Goal: Task Accomplishment & Management: Manage account settings

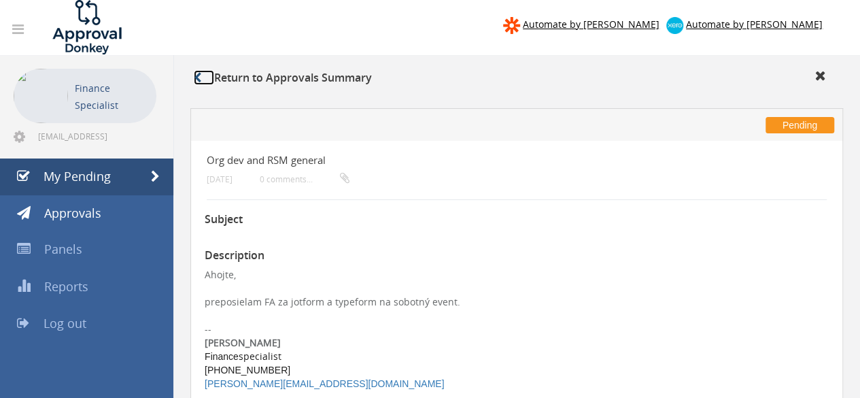
click at [196, 78] on icon at bounding box center [197, 77] width 7 height 11
click at [99, 167] on link "My Pending" at bounding box center [86, 176] width 173 height 37
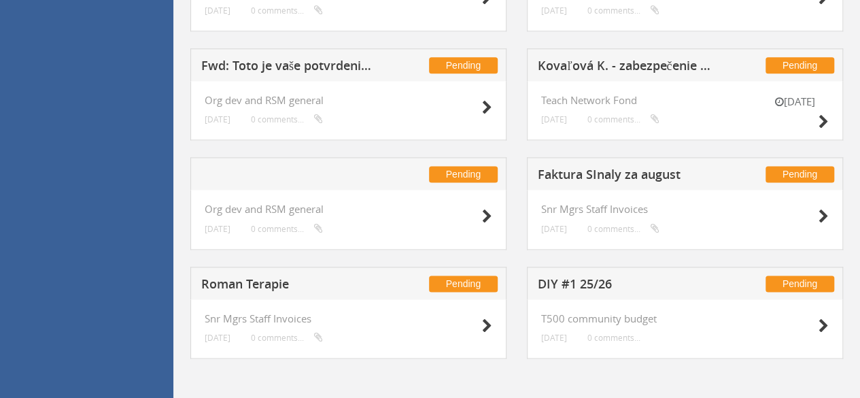
scroll to position [823, 0]
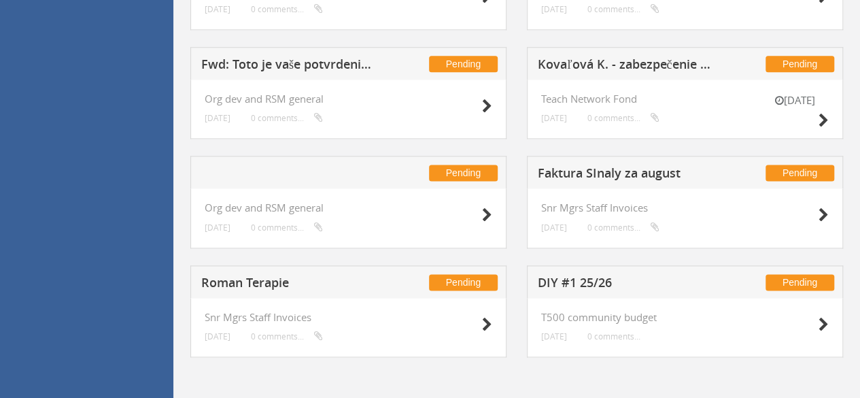
click at [272, 282] on h5 "Roman Terapie" at bounding box center [289, 284] width 177 height 17
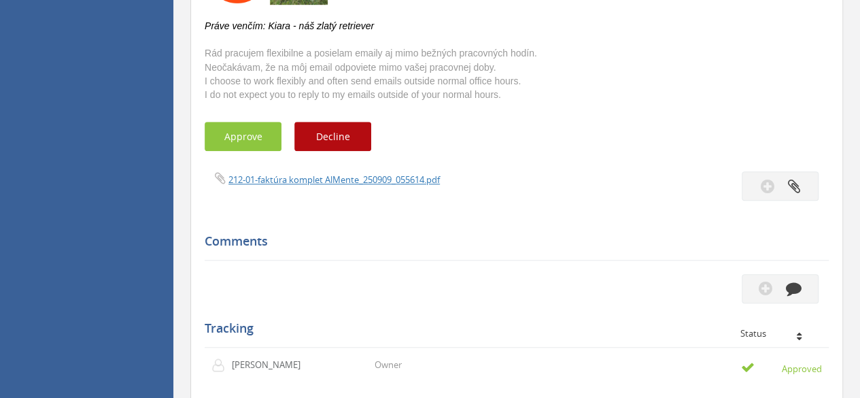
scroll to position [476, 0]
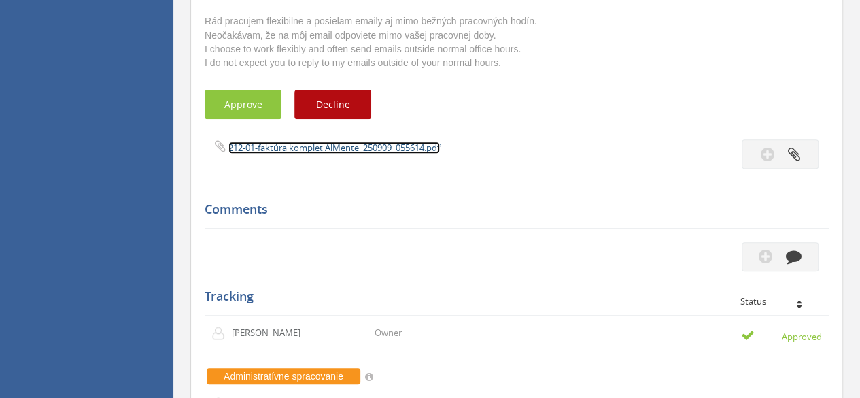
click at [316, 146] on link "212-01-faktúra komplet AlMente_250909_055614.pdf" at bounding box center [333, 147] width 211 height 12
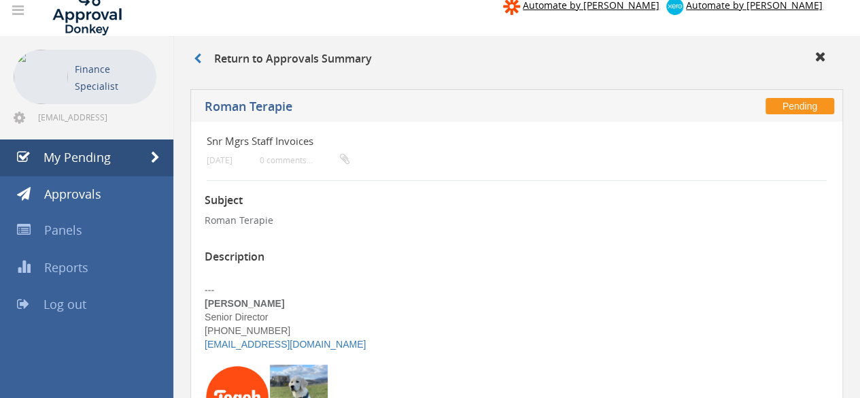
scroll to position [0, 0]
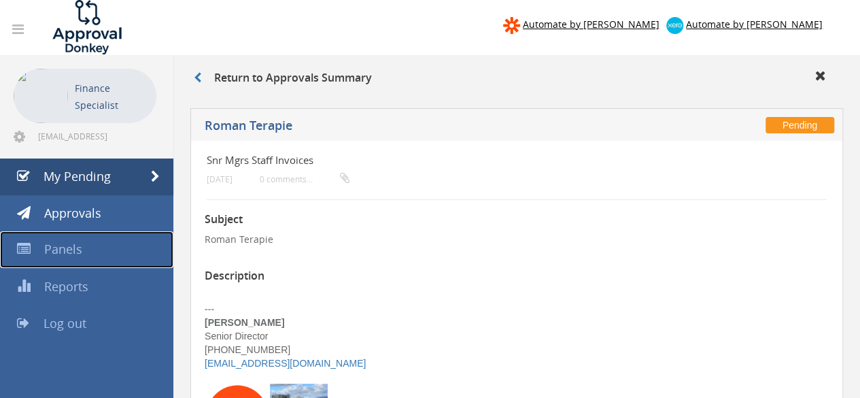
click at [71, 254] on span "Panels" at bounding box center [63, 249] width 38 height 16
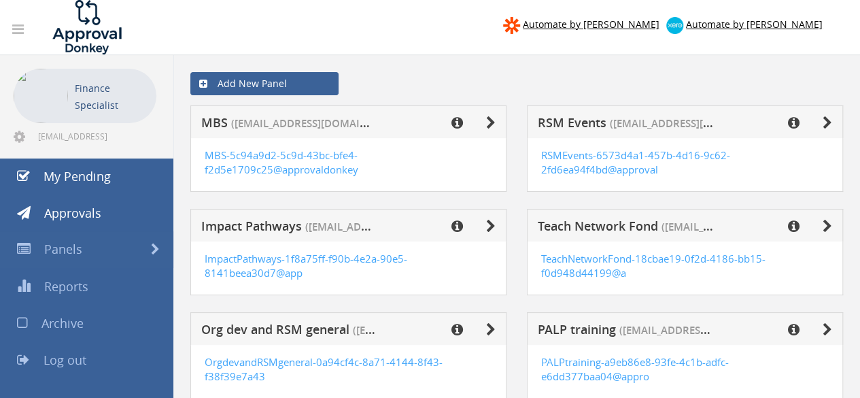
scroll to position [68, 0]
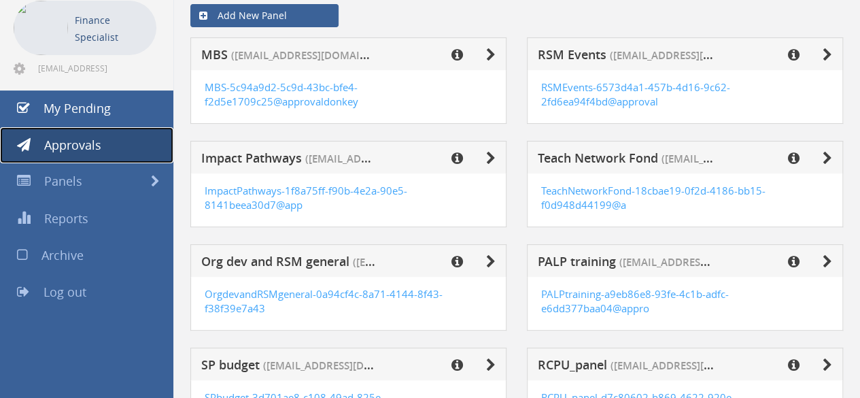
click at [73, 140] on span "Approvals" at bounding box center [72, 145] width 57 height 16
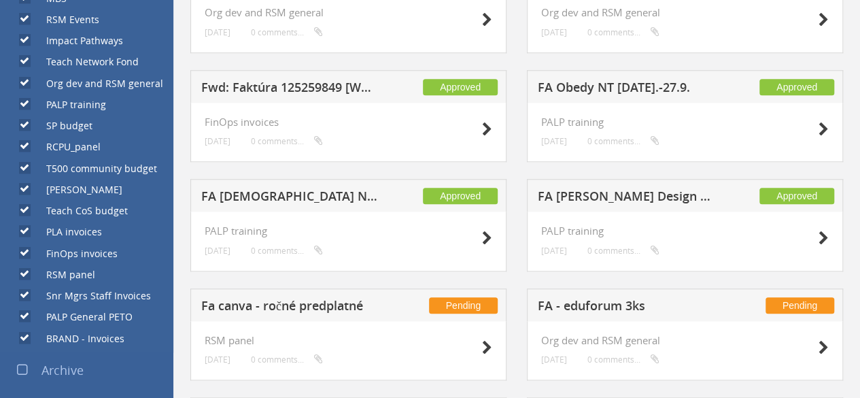
scroll to position [612, 0]
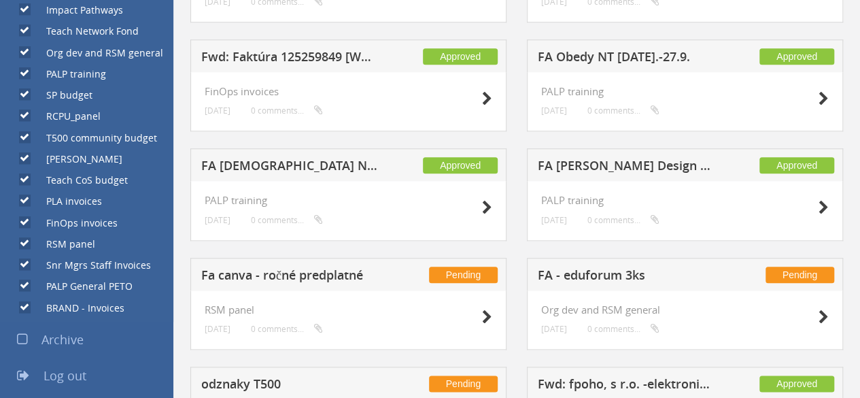
click at [290, 159] on h5 "FA [DEMOGRAPHIC_DATA] NT [DATE].-27.9. + zmluva + alt. CP" at bounding box center [289, 167] width 177 height 17
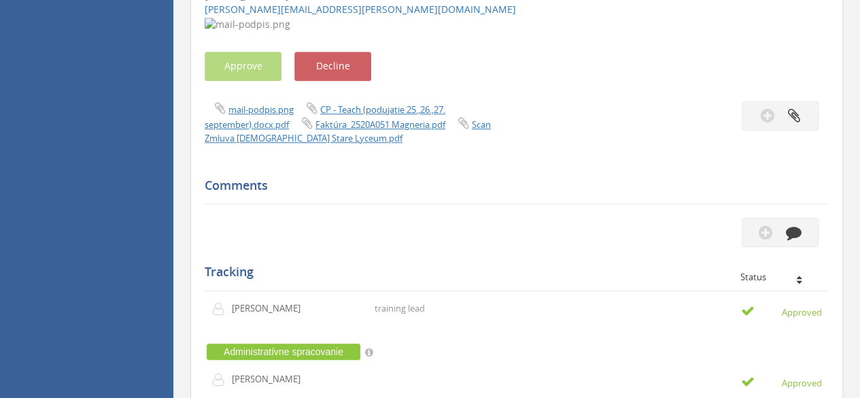
scroll to position [347, 0]
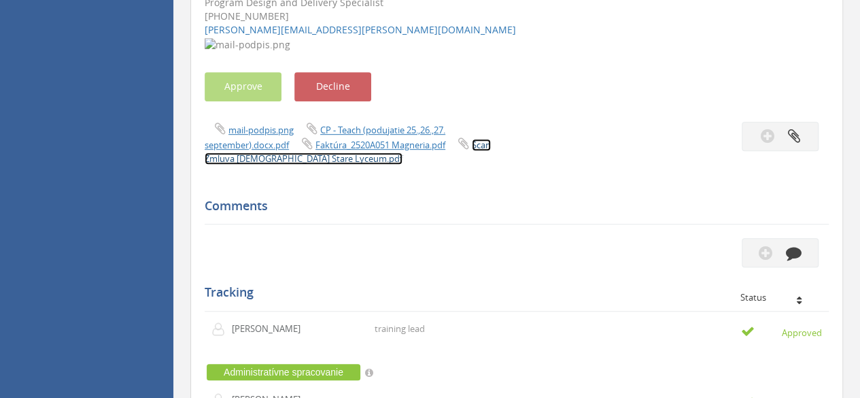
click at [257, 158] on link "Scan Zmluva [DEMOGRAPHIC_DATA] Stare Lyceum.pdf" at bounding box center [348, 152] width 286 height 26
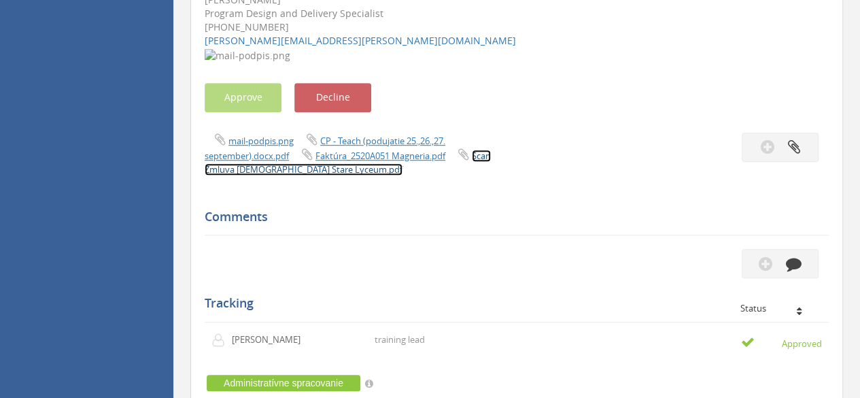
scroll to position [0, 0]
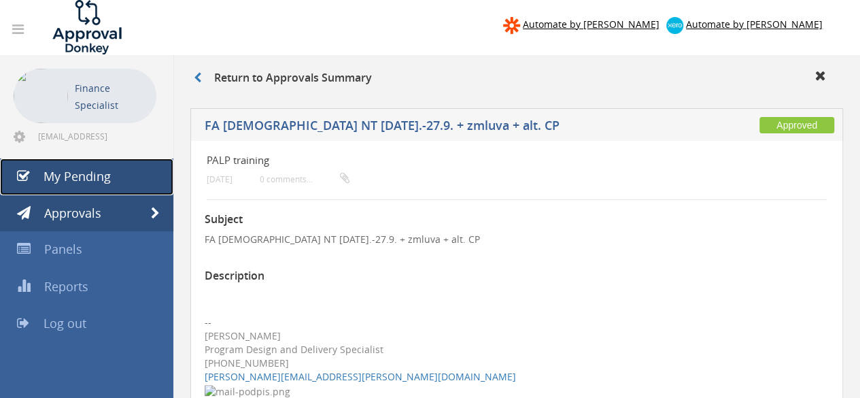
click at [78, 173] on span "My Pending" at bounding box center [77, 176] width 67 height 16
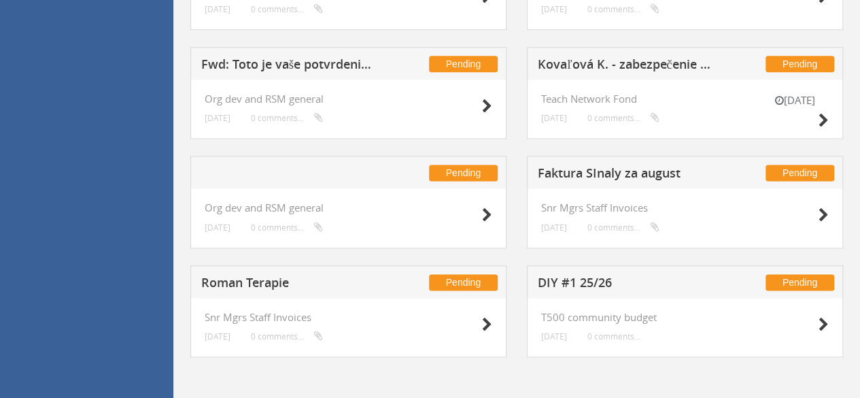
click at [275, 283] on h5 "Roman Terapie" at bounding box center [289, 284] width 177 height 17
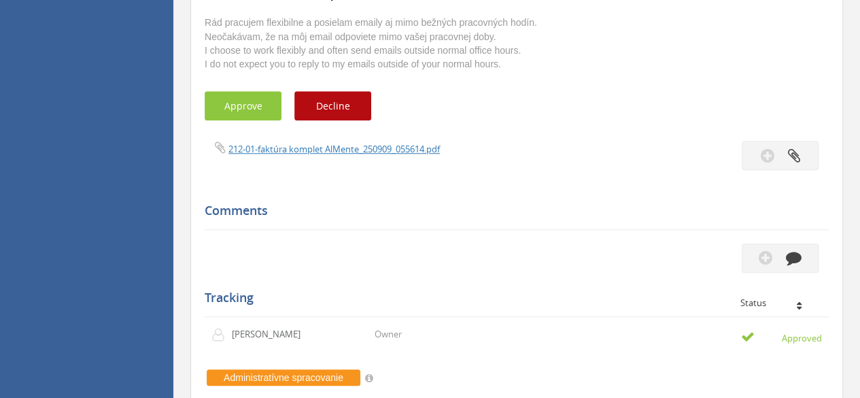
scroll to position [466, 0]
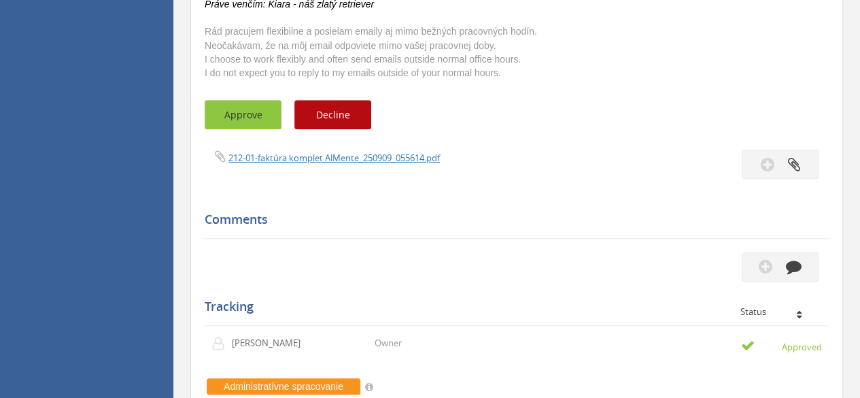
click at [251, 115] on button "Approve" at bounding box center [243, 114] width 77 height 29
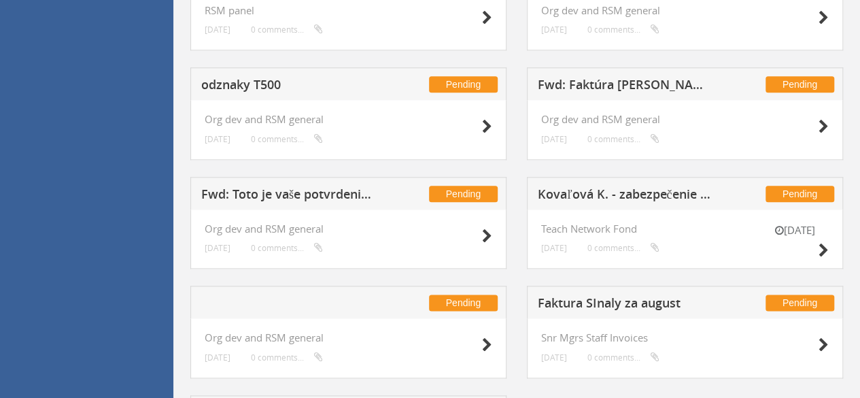
scroll to position [687, 0]
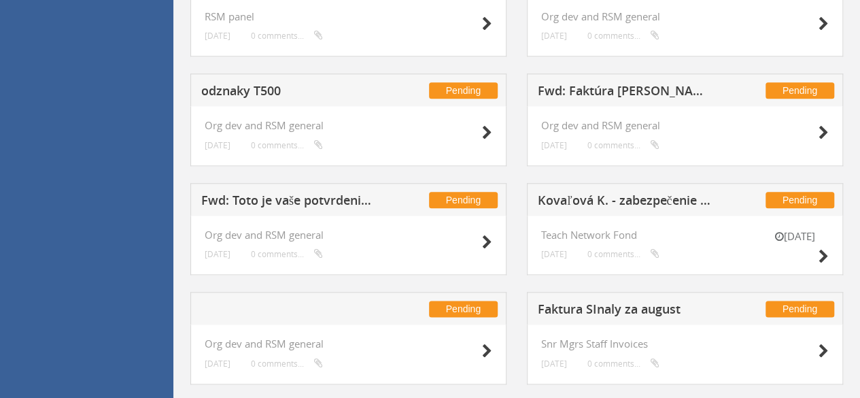
click at [240, 86] on h5 "odznaky T500" at bounding box center [289, 92] width 177 height 17
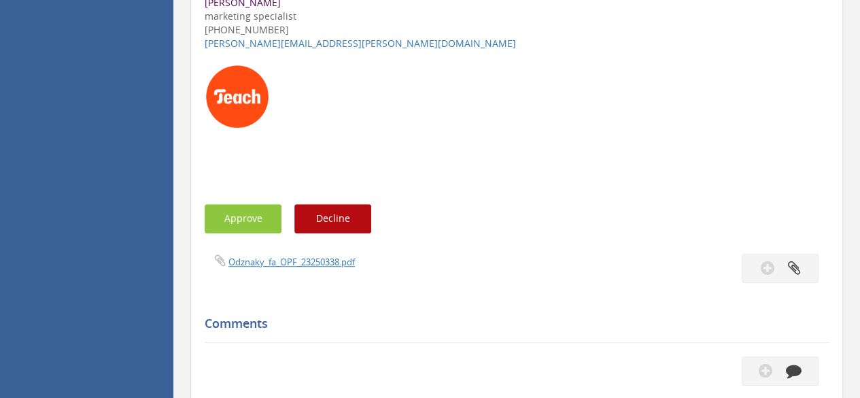
scroll to position [415, 0]
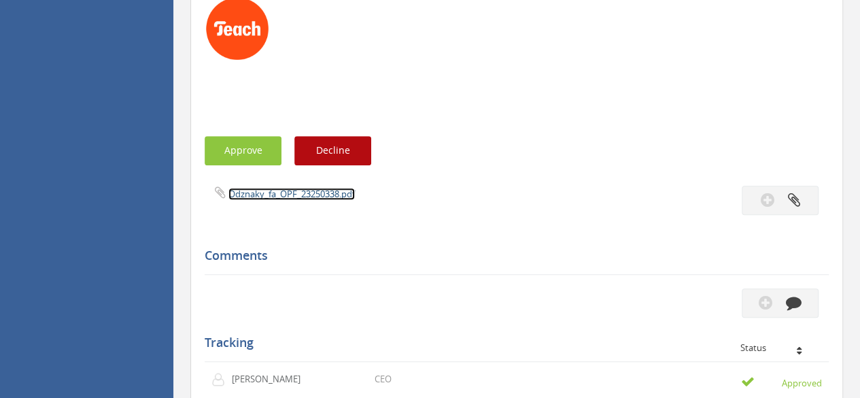
click at [271, 194] on link "Odznaky_fa_OPF_23250338.pdf" at bounding box center [291, 194] width 126 height 12
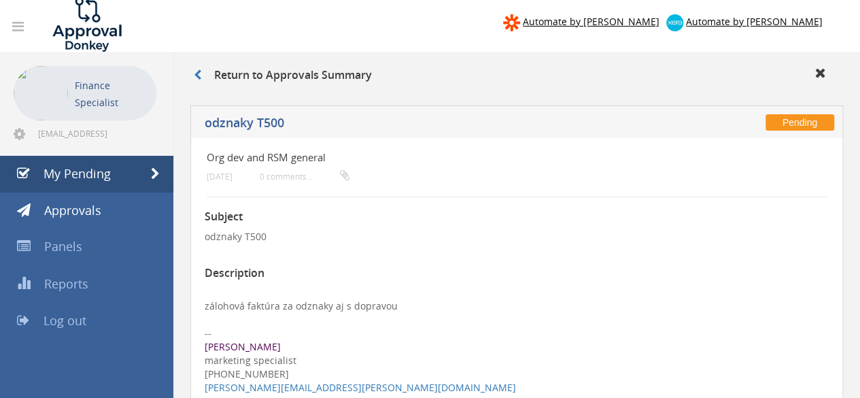
scroll to position [0, 0]
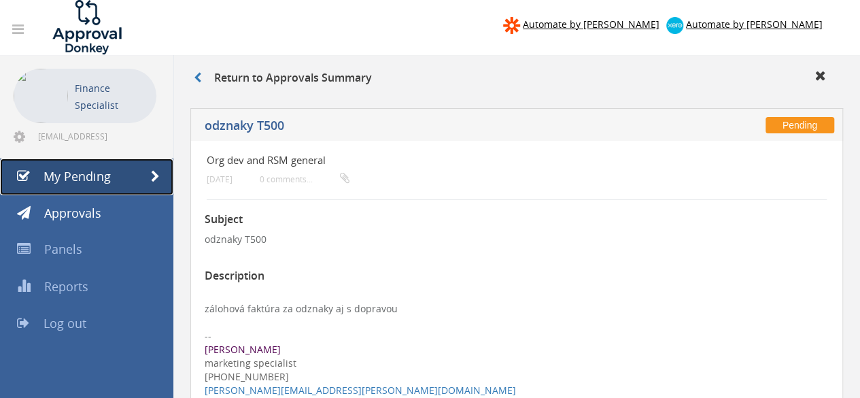
drag, startPoint x: 59, startPoint y: 173, endPoint x: 71, endPoint y: 173, distance: 12.2
click at [59, 173] on span "My Pending" at bounding box center [77, 176] width 67 height 16
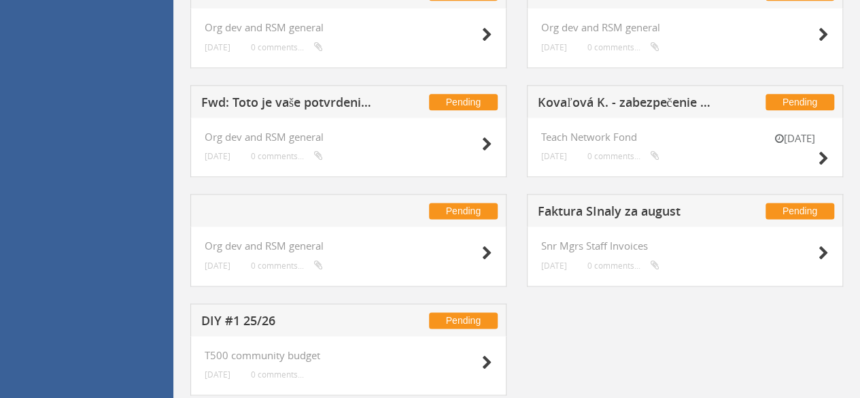
scroll to position [823, 0]
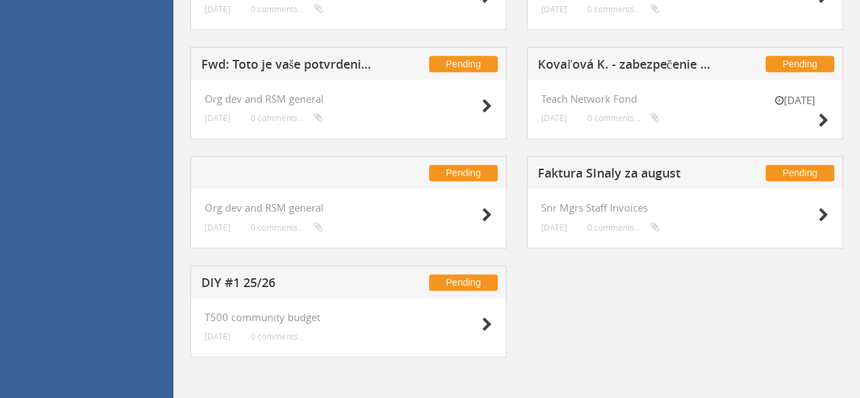
click at [579, 169] on h5 "Faktura SInaly za august" at bounding box center [626, 175] width 177 height 17
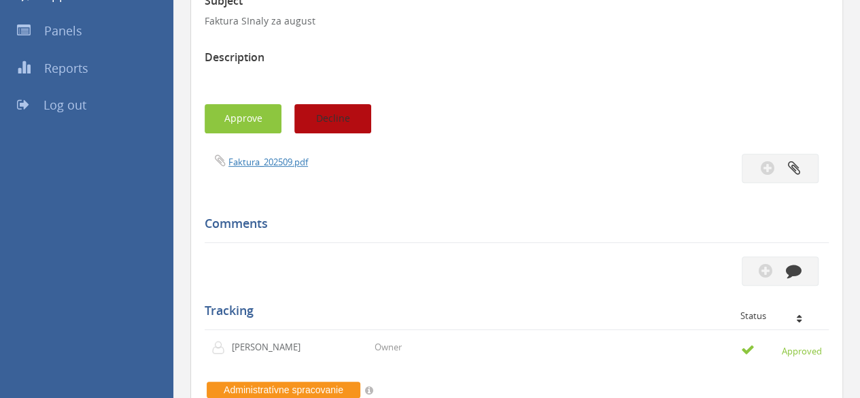
scroll to position [153, 0]
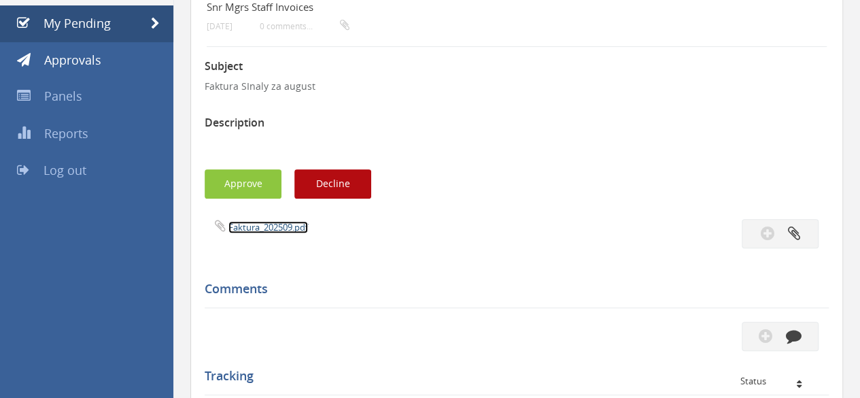
click at [269, 231] on link "Faktura_202509.pdf" at bounding box center [268, 227] width 80 height 12
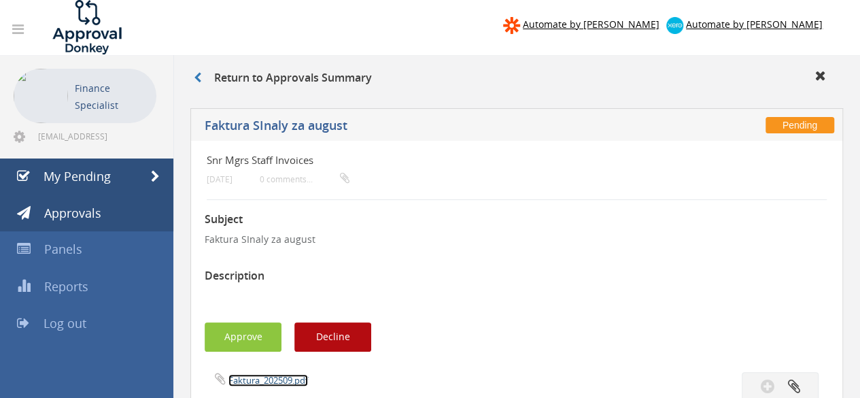
scroll to position [0, 0]
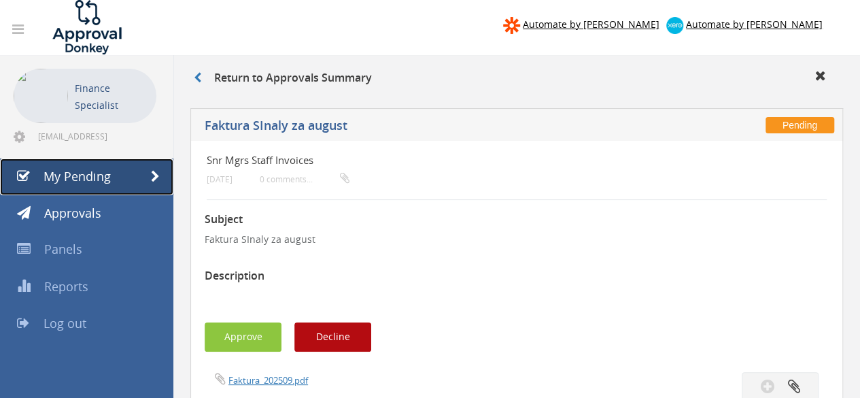
click at [103, 177] on span "My Pending" at bounding box center [77, 176] width 67 height 16
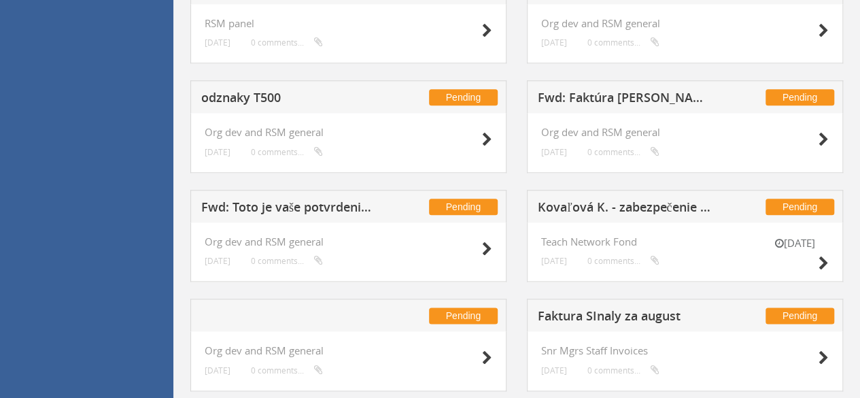
scroll to position [612, 0]
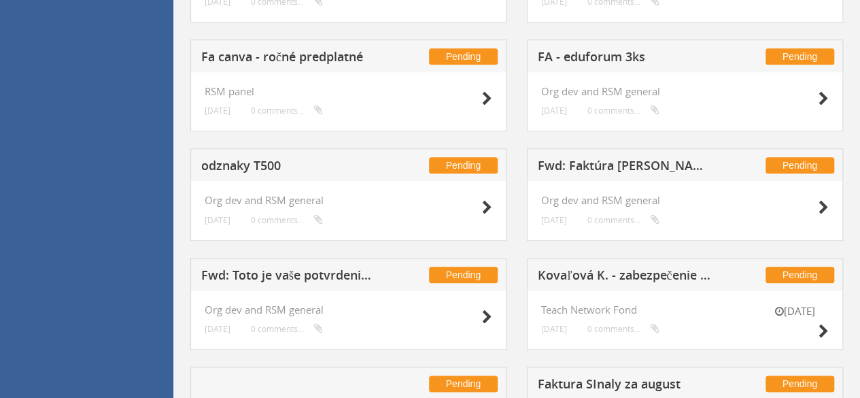
click at [618, 164] on h5 "Fwd: Faktúra [PERSON_NAME]" at bounding box center [626, 167] width 177 height 17
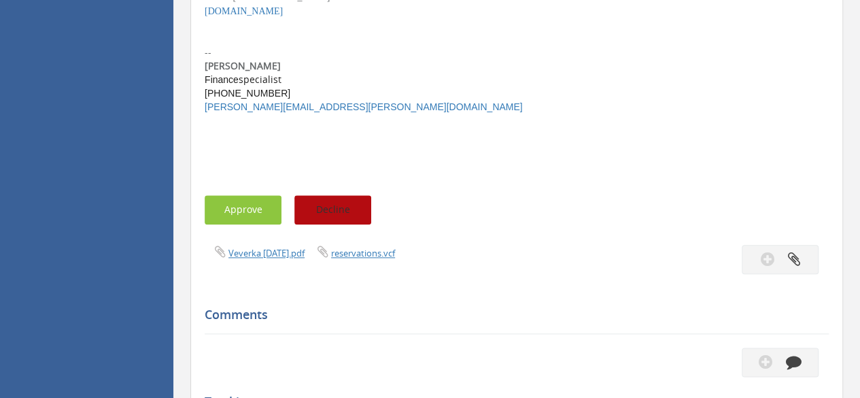
scroll to position [680, 0]
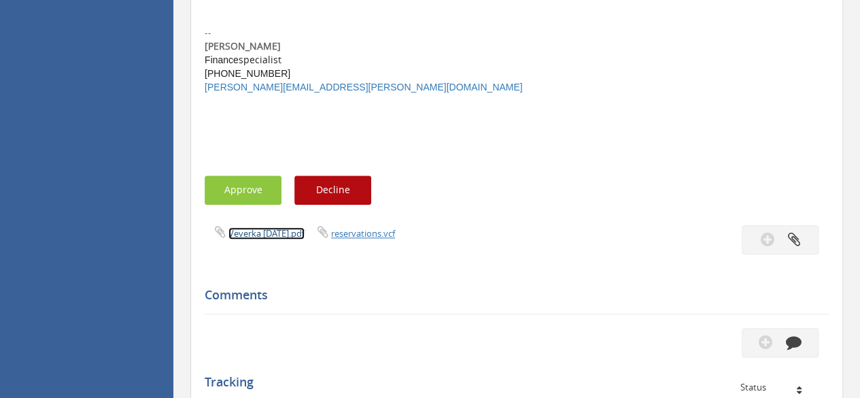
click at [263, 229] on link "Veverka [DATE].pdf" at bounding box center [266, 233] width 76 height 12
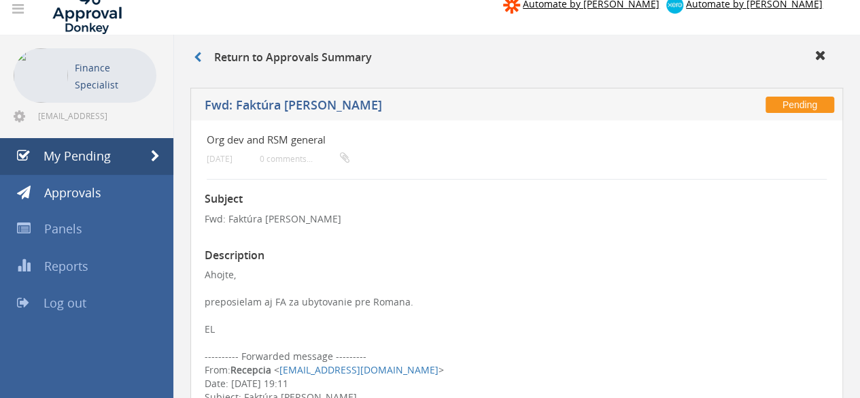
scroll to position [0, 0]
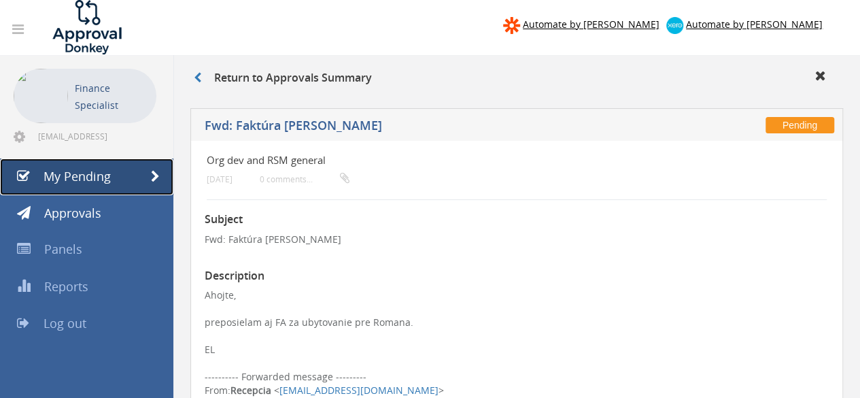
click at [118, 177] on link "My Pending" at bounding box center [86, 176] width 173 height 37
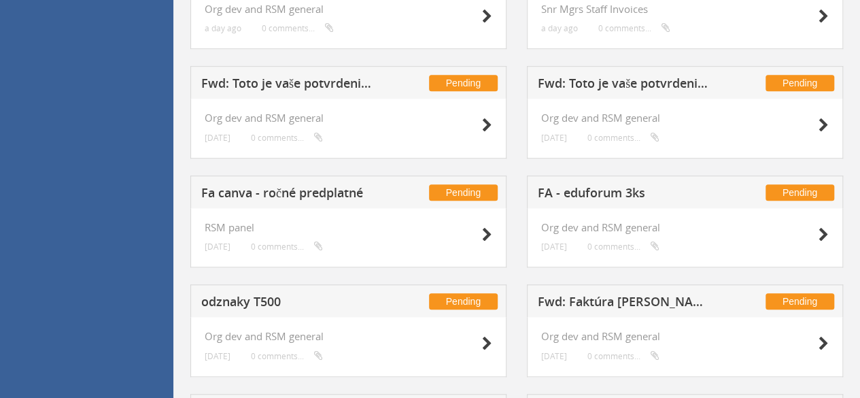
click at [298, 189] on h5 "Fa canva - ročné predplatné" at bounding box center [289, 194] width 177 height 17
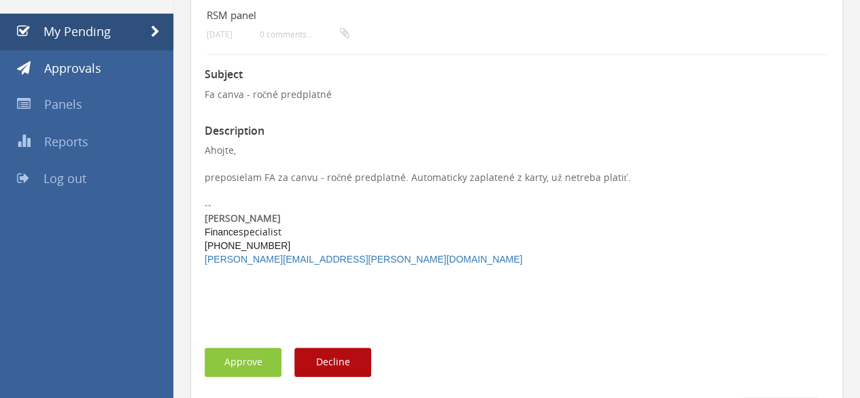
scroll to position [408, 0]
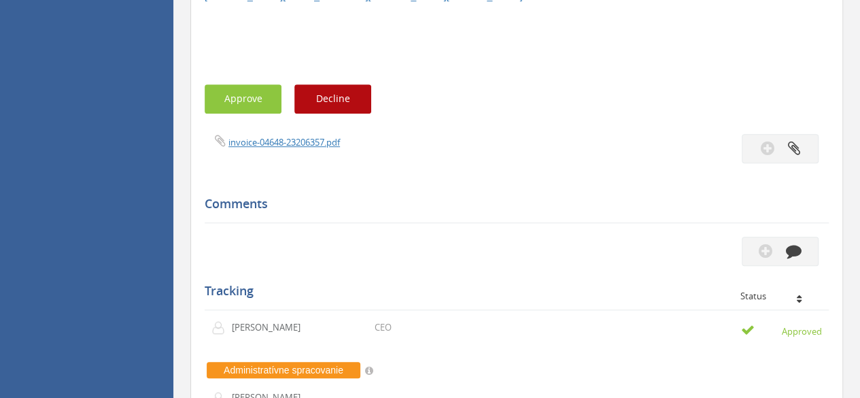
click at [294, 152] on div "invoice-04648-23206357.pdf" at bounding box center [516, 148] width 645 height 29
click at [295, 147] on link "invoice-04648-23206357.pdf" at bounding box center [284, 142] width 112 height 12
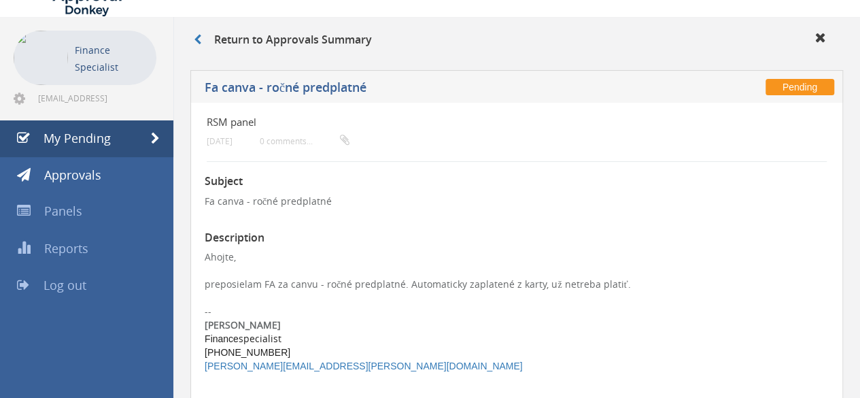
scroll to position [0, 0]
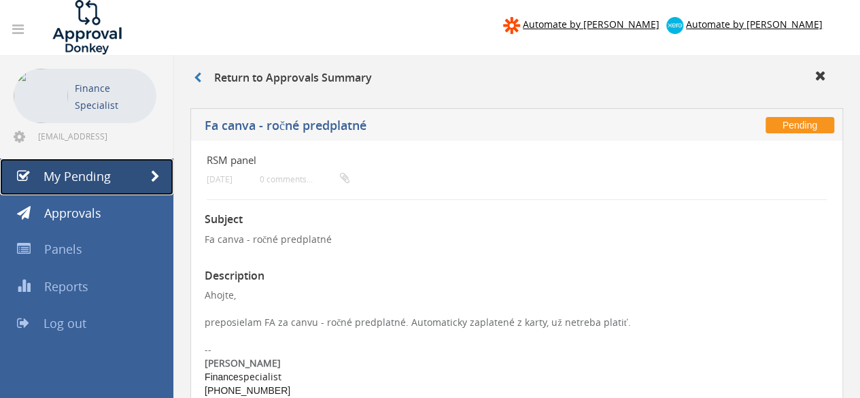
click at [126, 181] on link "My Pending" at bounding box center [86, 176] width 173 height 37
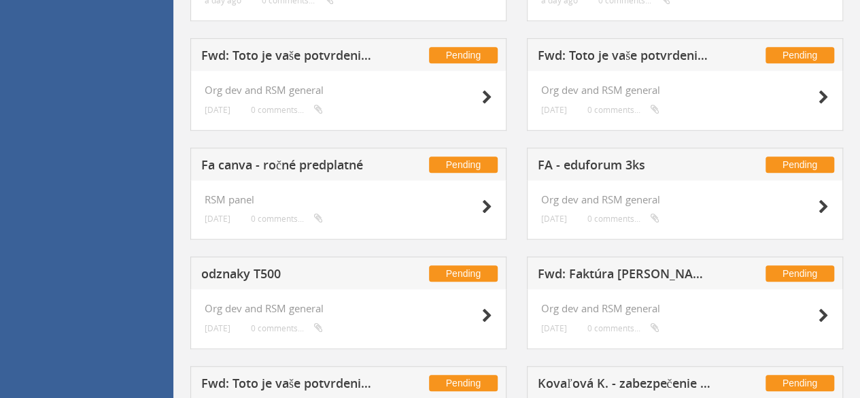
scroll to position [483, 0]
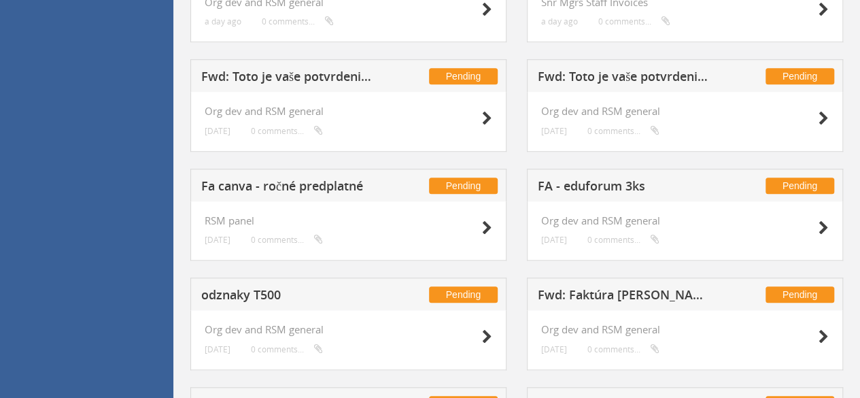
click at [632, 180] on h5 "FA - eduforum 3ks" at bounding box center [626, 188] width 177 height 17
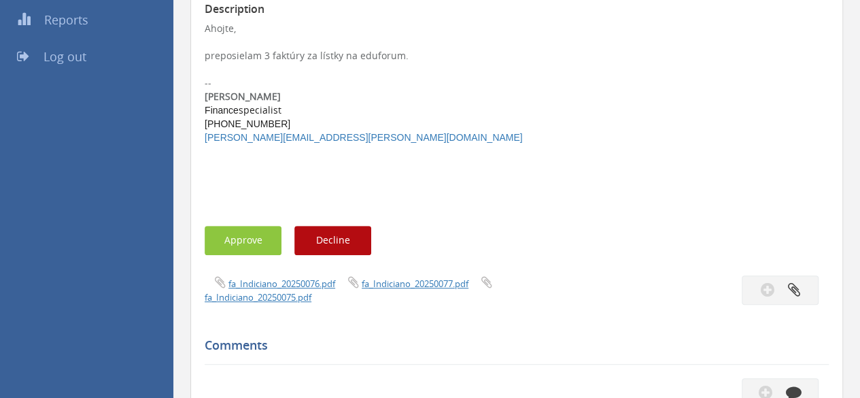
scroll to position [279, 0]
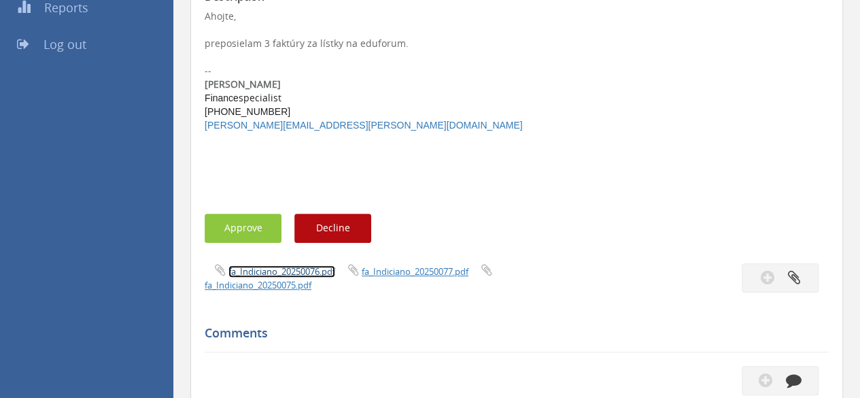
click at [271, 271] on link "fa_Indiciano_20250076.pdf" at bounding box center [281, 271] width 107 height 12
click at [387, 280] on div "fa_Indiciano_20250076.pdf fa_Indiciano_20250077.pdf fa_Indiciano_20250075.pdf" at bounding box center [355, 277] width 322 height 29
click at [390, 277] on link "fa_Indiciano_20250077.pdf" at bounding box center [415, 271] width 107 height 12
click at [260, 291] on link "fa_Indiciano_20250075.pdf" at bounding box center [258, 285] width 107 height 12
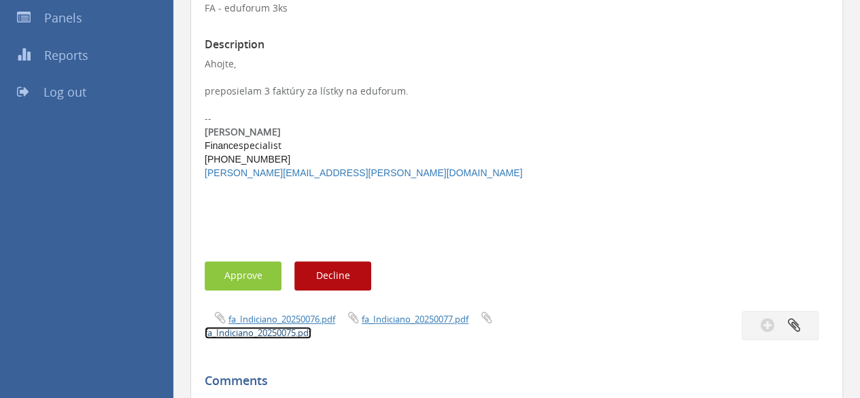
scroll to position [408, 0]
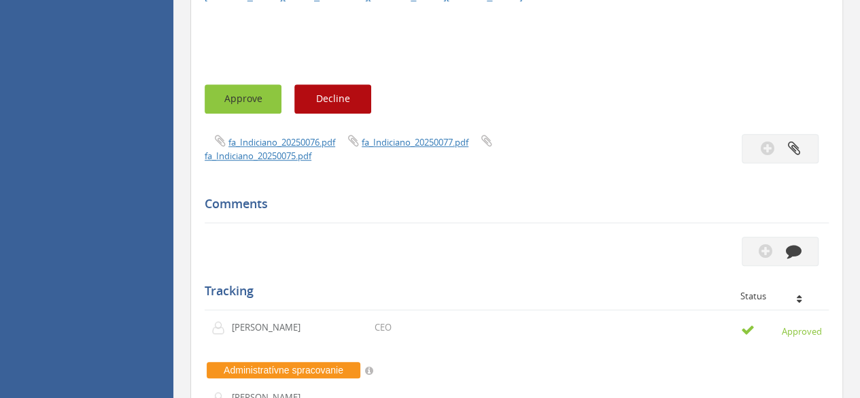
click at [245, 104] on button "Approve" at bounding box center [243, 98] width 77 height 29
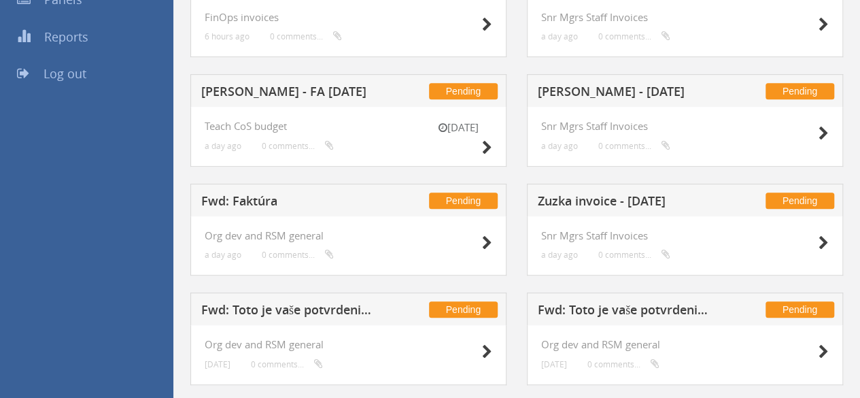
scroll to position [238, 0]
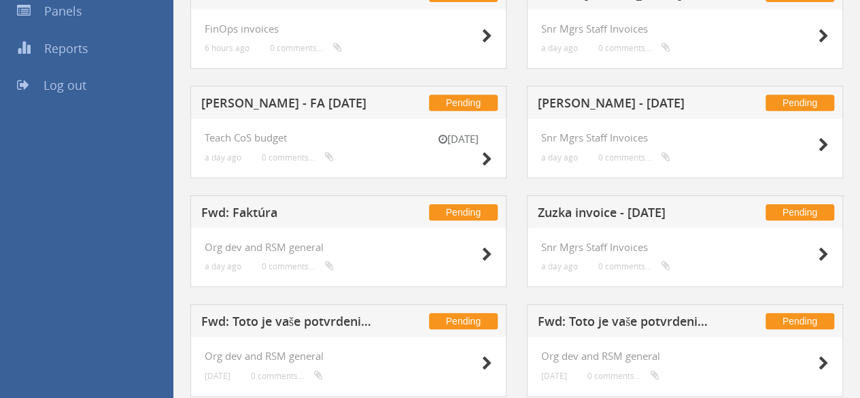
click at [256, 218] on h5 "Fwd: Faktúra" at bounding box center [289, 214] width 177 height 17
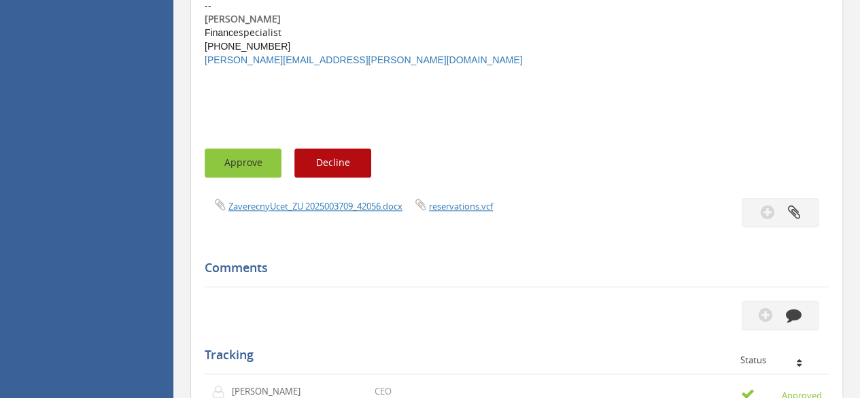
scroll to position [782, 0]
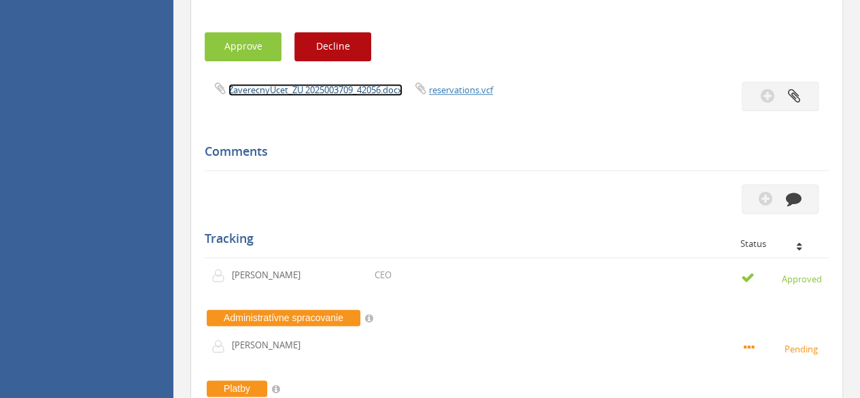
click at [303, 89] on link "ZaverecnyUcet_ZU 2025003709_42056.docx" at bounding box center [315, 90] width 174 height 12
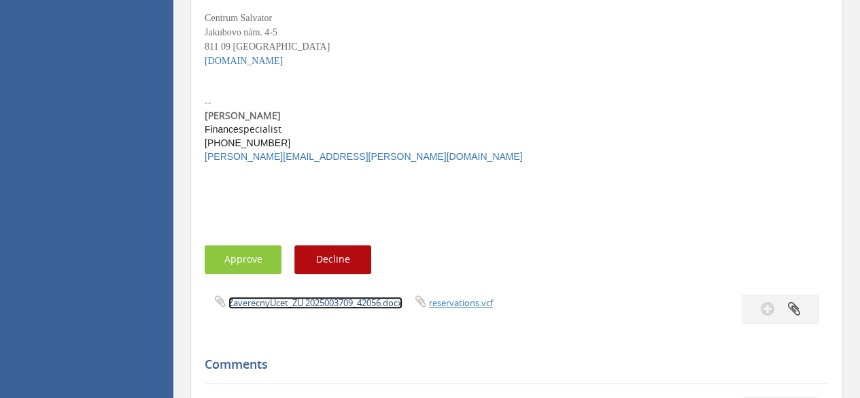
scroll to position [441, 0]
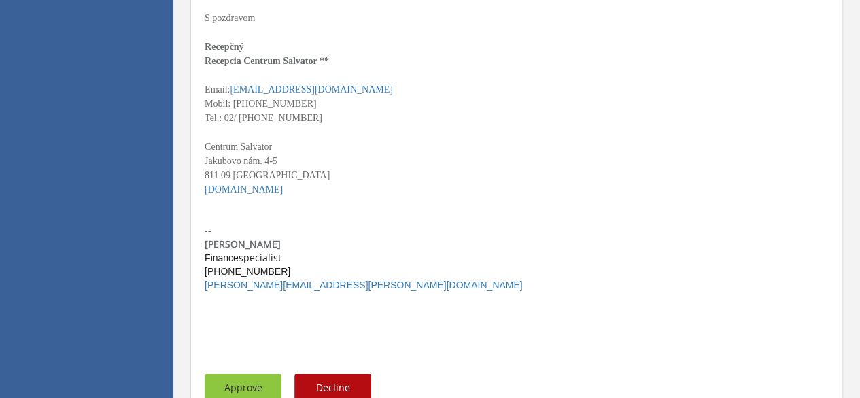
click at [245, 383] on button "Approve" at bounding box center [243, 387] width 77 height 29
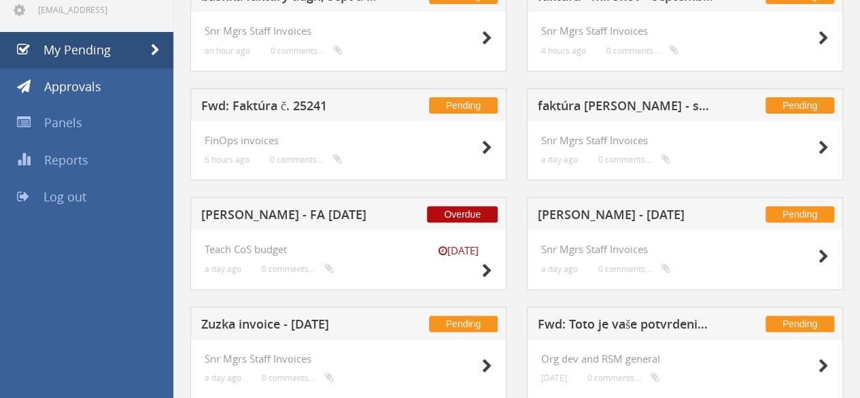
scroll to position [105, 0]
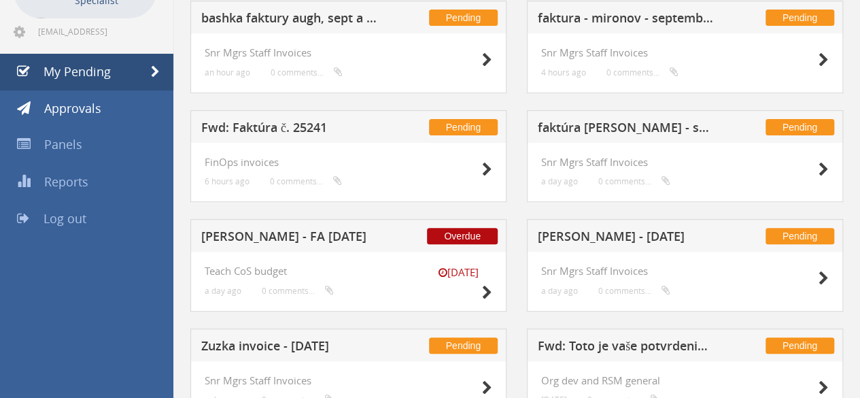
click at [252, 239] on h5 "[PERSON_NAME] - FA [DATE]" at bounding box center [289, 238] width 177 height 17
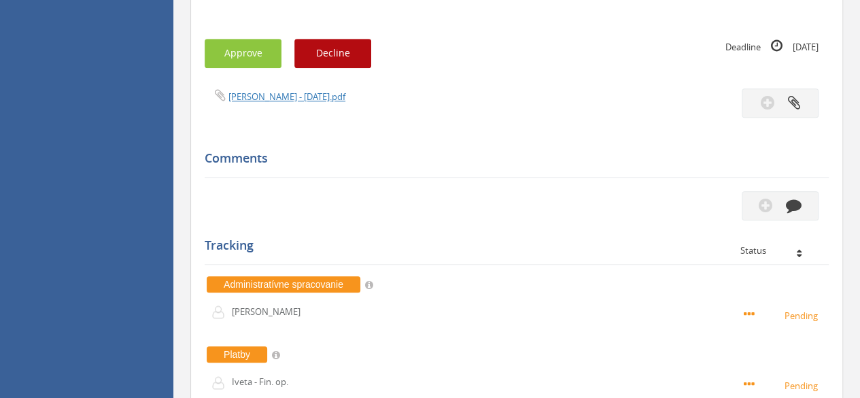
scroll to position [513, 0]
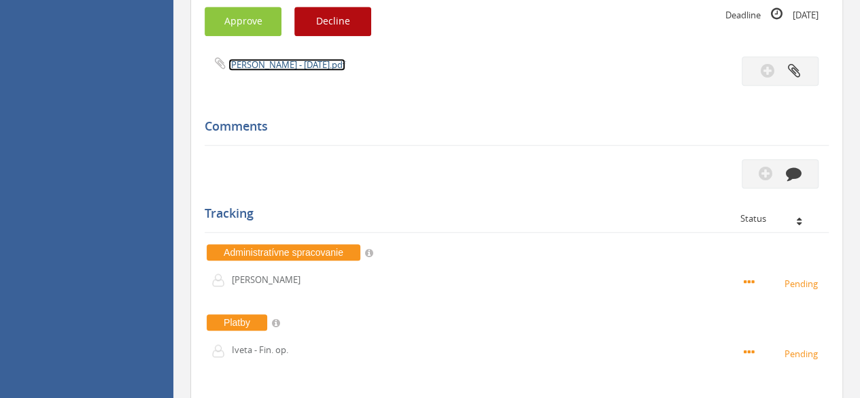
click at [257, 65] on link "[PERSON_NAME] - [DATE].pdf" at bounding box center [286, 64] width 117 height 12
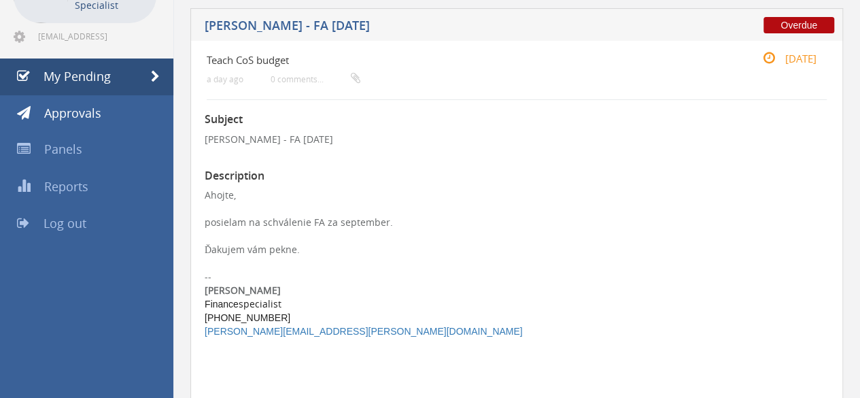
scroll to position [0, 0]
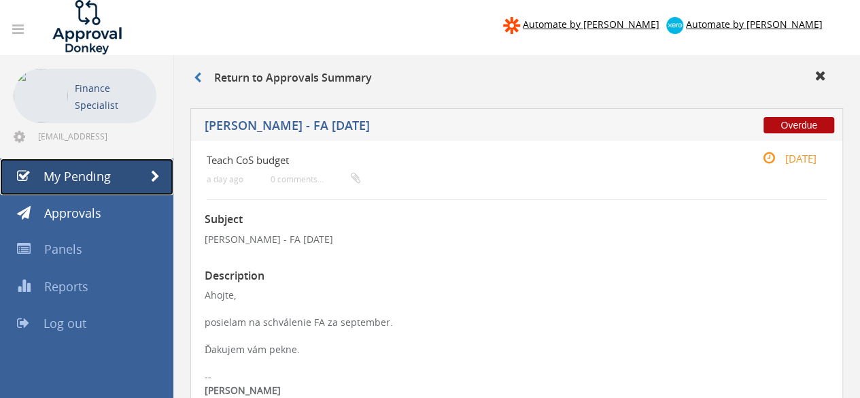
click at [90, 179] on span "My Pending" at bounding box center [77, 176] width 67 height 16
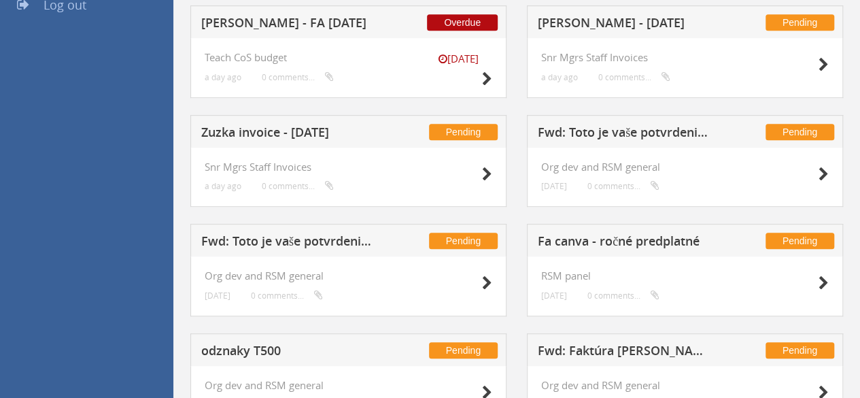
scroll to position [340, 0]
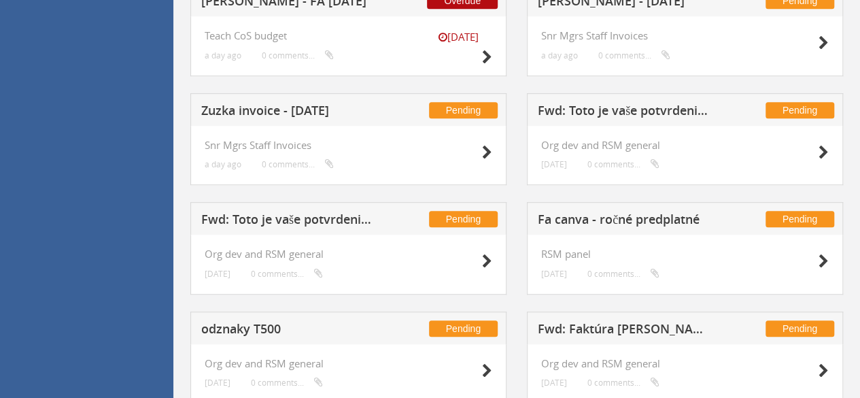
click at [252, 100] on div "Pending Zuzka invoice - [DATE]" at bounding box center [348, 109] width 316 height 33
click at [254, 107] on h5 "Zuzka invoice - [DATE]" at bounding box center [289, 112] width 177 height 17
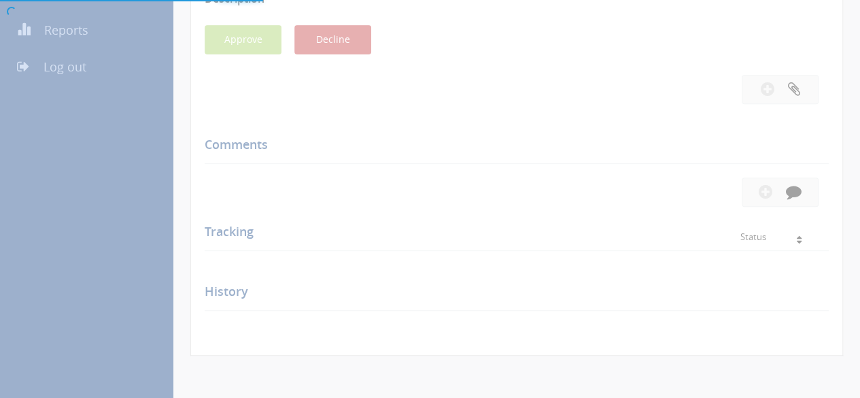
scroll to position [340, 0]
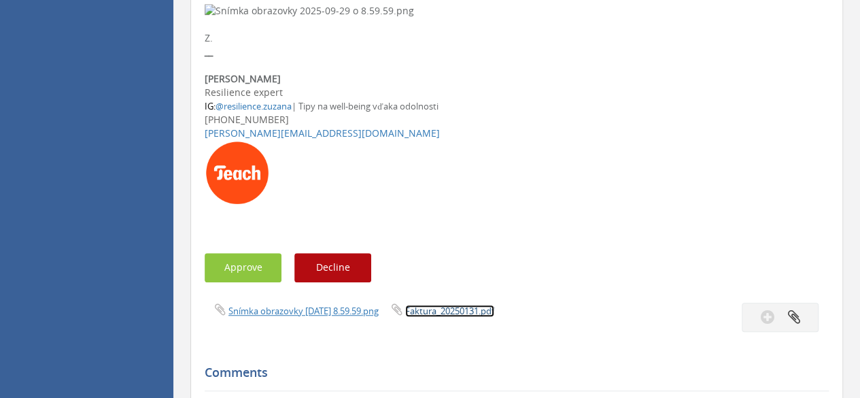
click at [405, 317] on link "Faktura_20250131.pdf" at bounding box center [449, 311] width 89 height 12
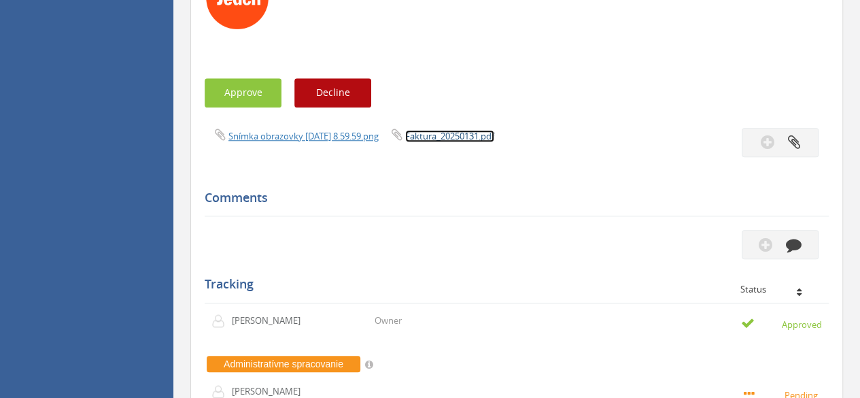
scroll to position [544, 0]
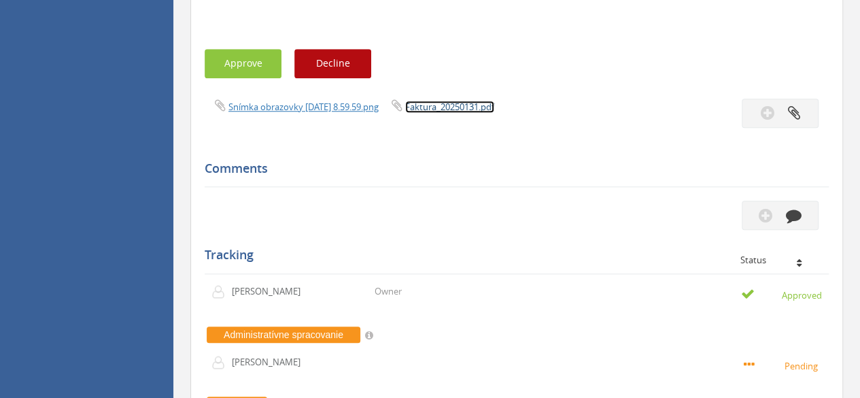
click at [405, 113] on link "Faktura_20250131.pdf" at bounding box center [449, 107] width 89 height 12
click at [320, 107] on link "Snímka obrazovky [DATE] 8.59.59.png" at bounding box center [303, 107] width 150 height 12
click at [251, 63] on button "Approve" at bounding box center [243, 63] width 77 height 29
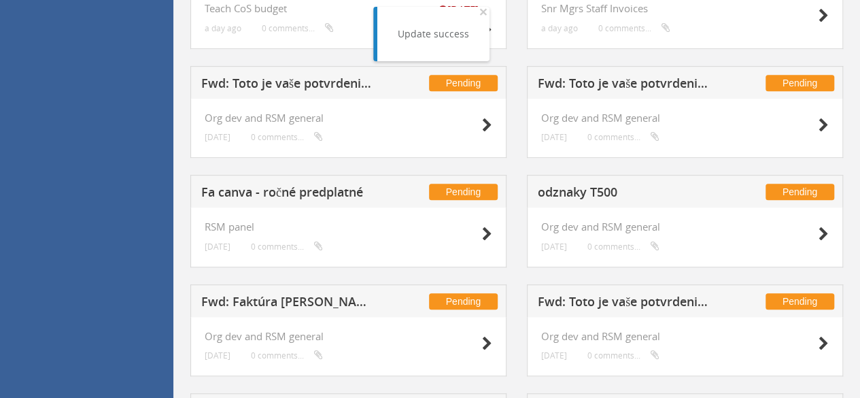
scroll to position [340, 0]
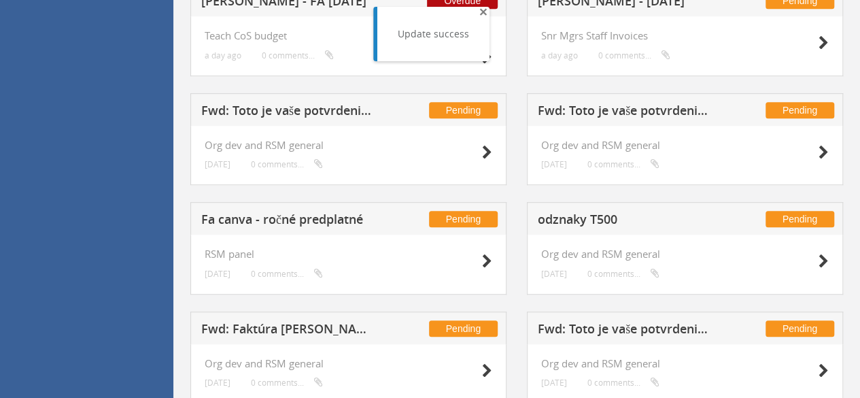
click at [480, 10] on span "×" at bounding box center [483, 11] width 8 height 19
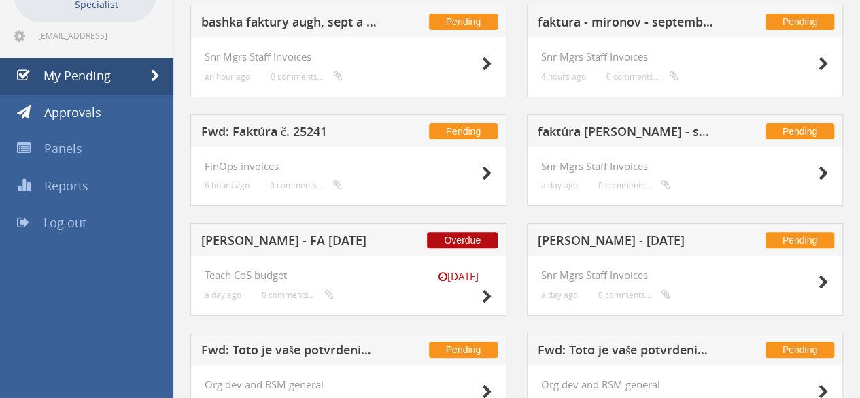
scroll to position [68, 0]
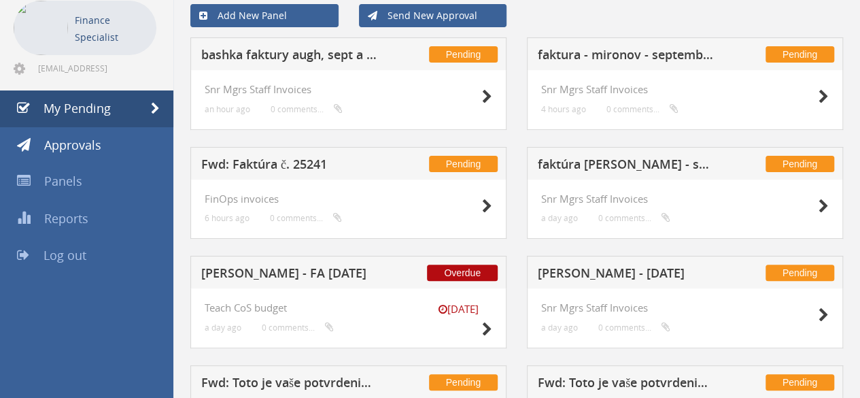
click at [566, 271] on h5 "[PERSON_NAME] - [DATE]" at bounding box center [626, 275] width 177 height 17
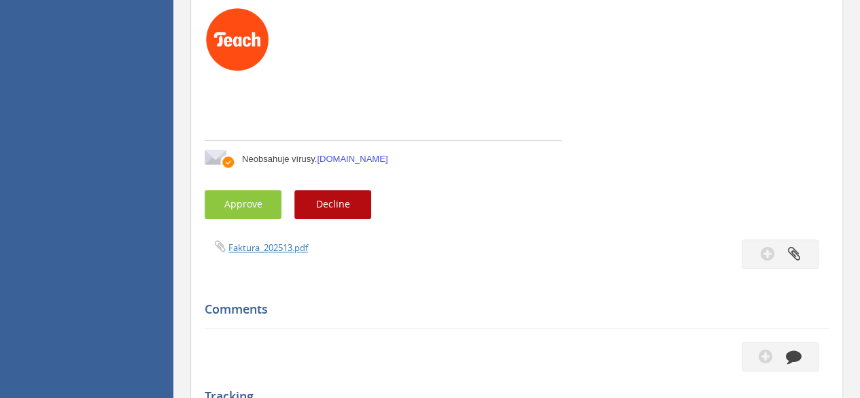
scroll to position [408, 0]
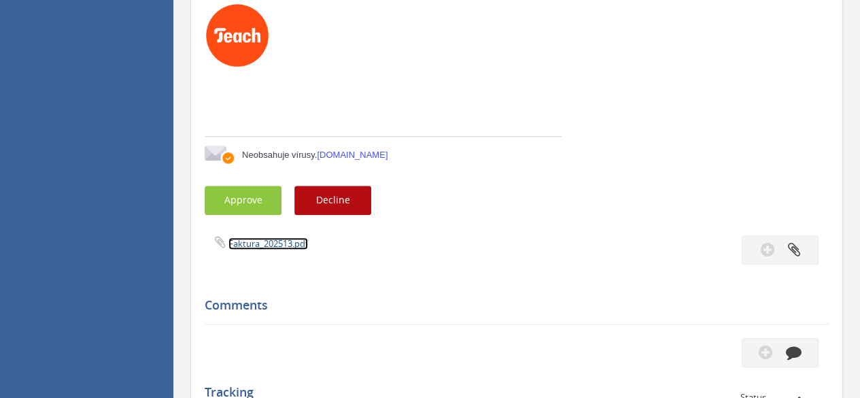
click at [269, 240] on link "Faktura_202513.pdf" at bounding box center [268, 243] width 80 height 12
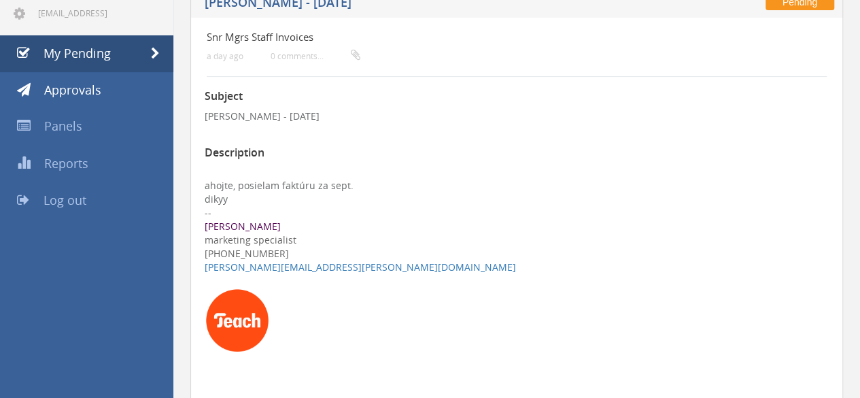
scroll to position [0, 0]
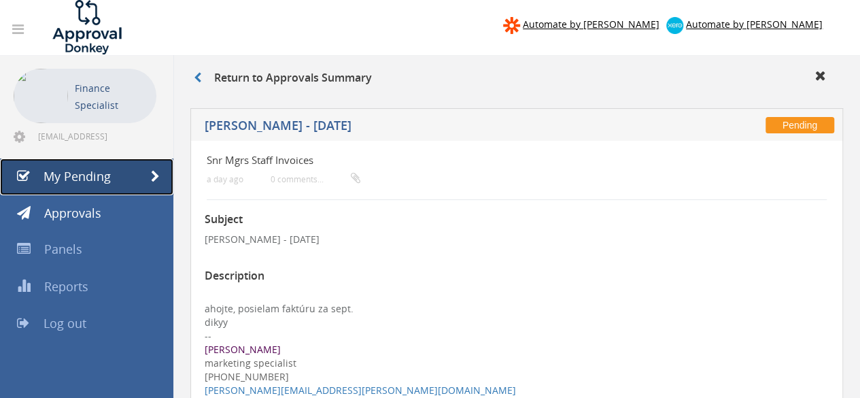
click at [143, 184] on link "My Pending" at bounding box center [86, 176] width 173 height 37
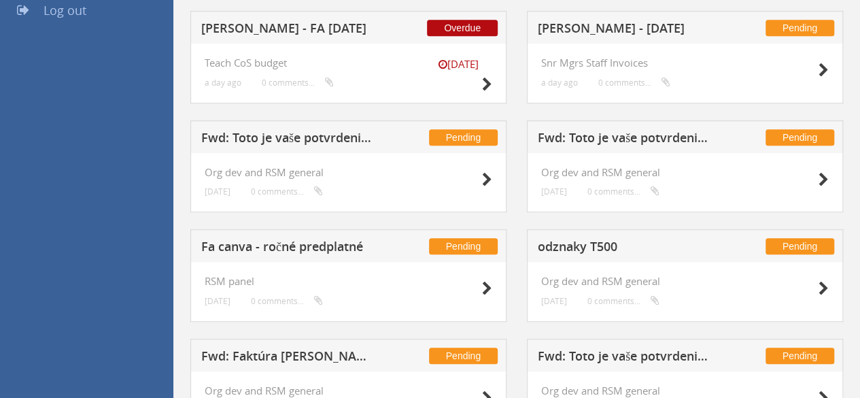
scroll to position [340, 0]
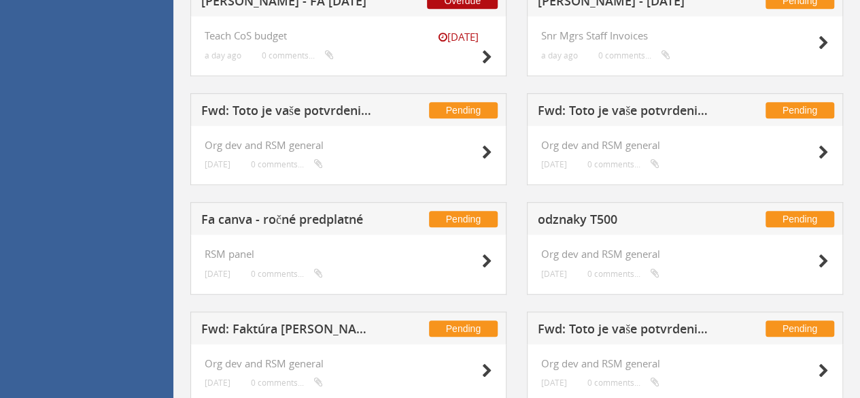
click at [341, 116] on h5 "Fwd: Toto je vaše potvrdenie o zaplatení" at bounding box center [289, 112] width 177 height 17
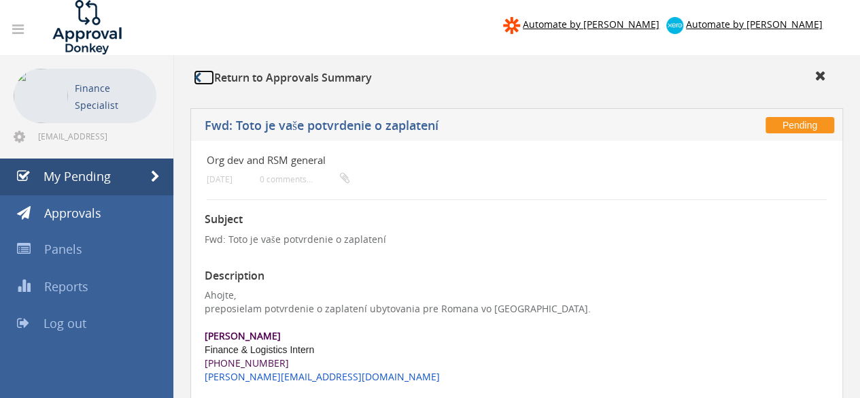
click at [202, 77] on link at bounding box center [204, 77] width 20 height 15
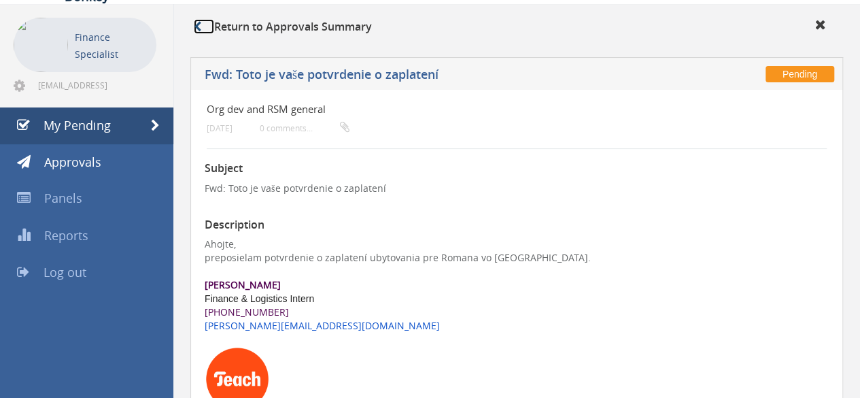
scroll to position [68, 0]
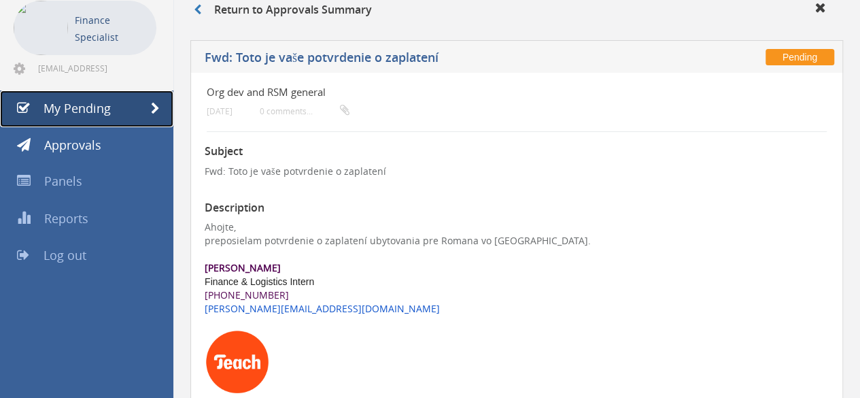
click at [116, 120] on link "My Pending" at bounding box center [86, 108] width 173 height 37
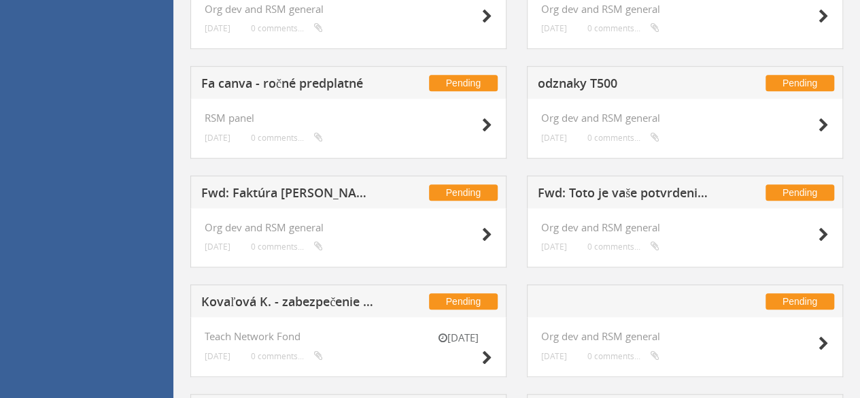
click at [245, 81] on h5 "Fa canva - ročné predplatné" at bounding box center [289, 85] width 177 height 17
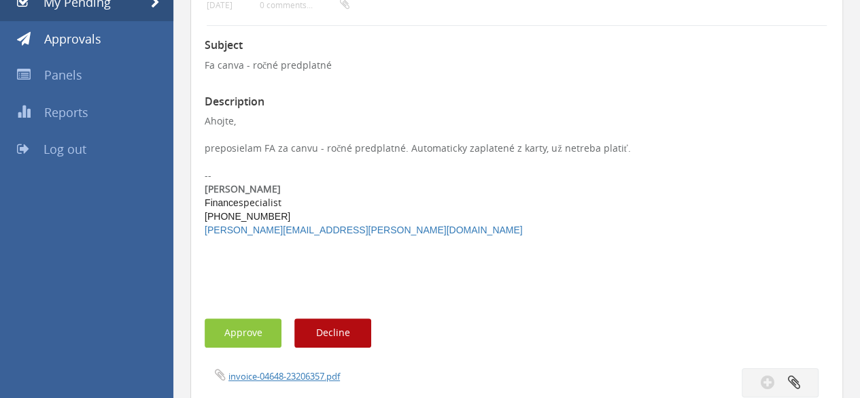
scroll to position [272, 0]
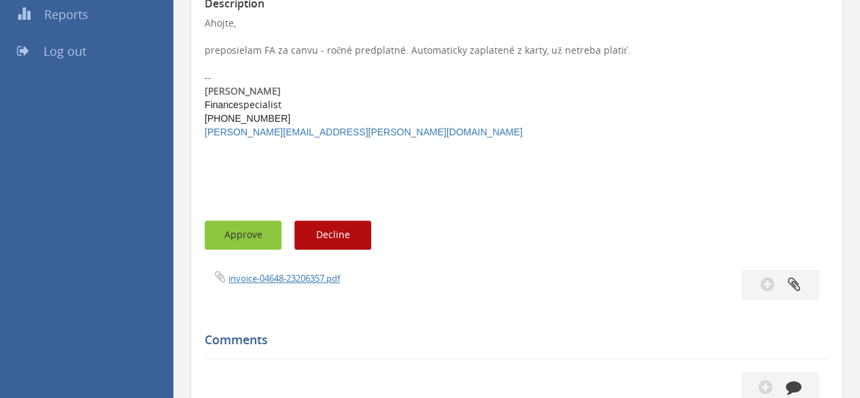
click at [251, 235] on button "Approve" at bounding box center [243, 234] width 77 height 29
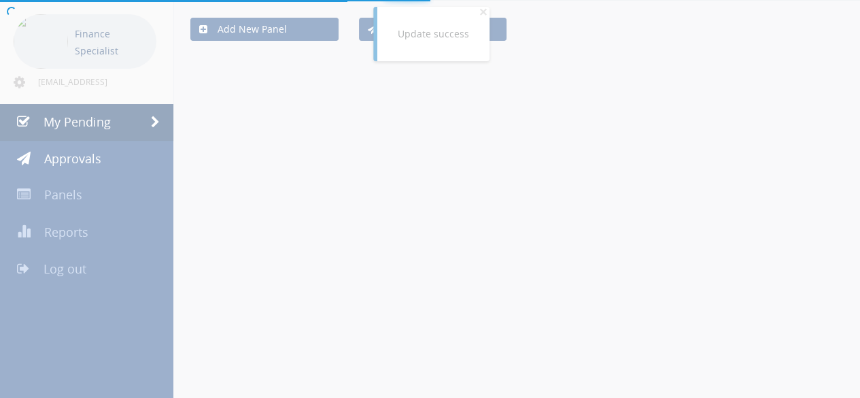
scroll to position [272, 0]
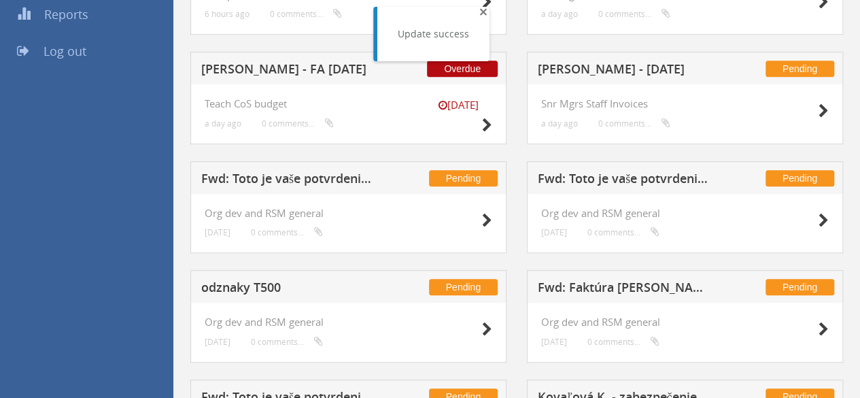
click at [479, 14] on span "×" at bounding box center [483, 11] width 8 height 19
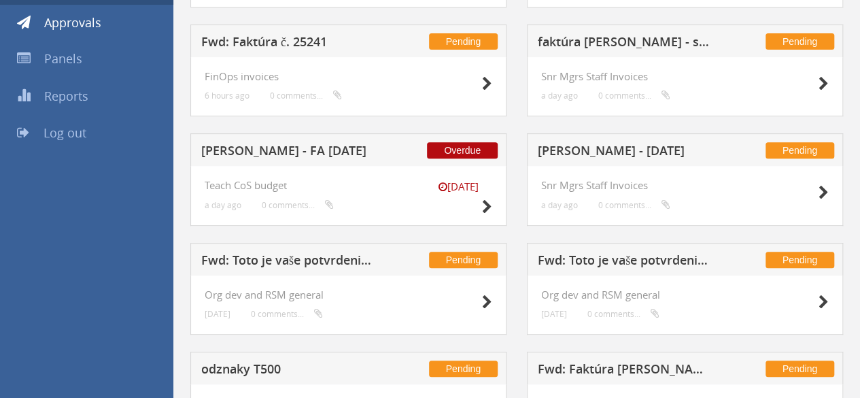
scroll to position [204, 0]
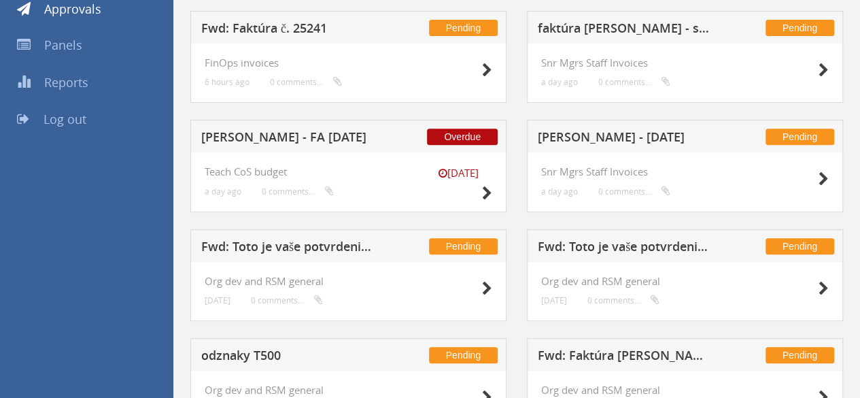
click at [619, 137] on h5 "[PERSON_NAME] - [DATE]" at bounding box center [626, 139] width 177 height 17
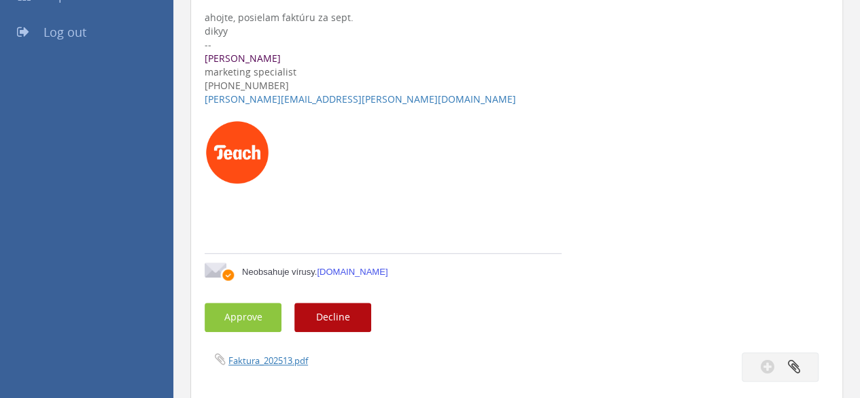
scroll to position [340, 0]
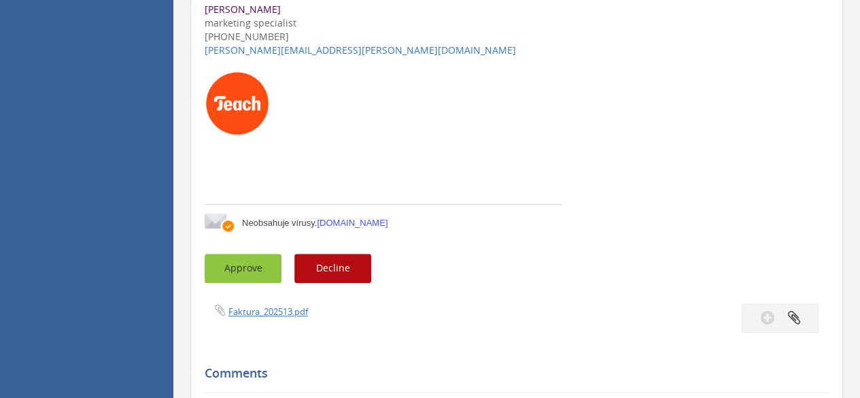
click at [245, 272] on button "Approve" at bounding box center [243, 268] width 77 height 29
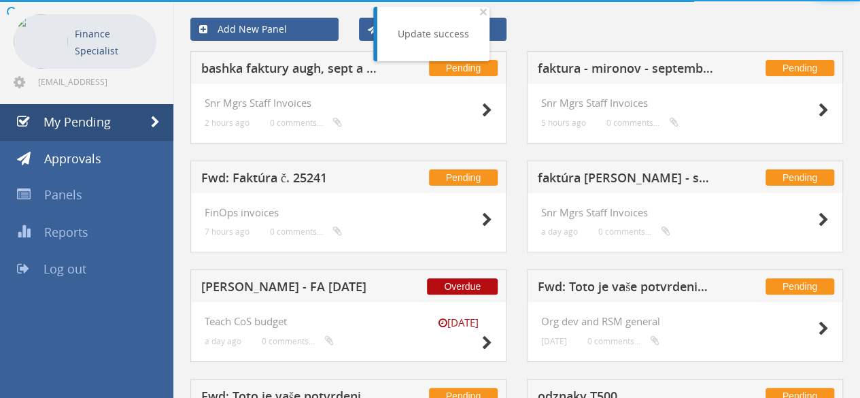
scroll to position [340, 0]
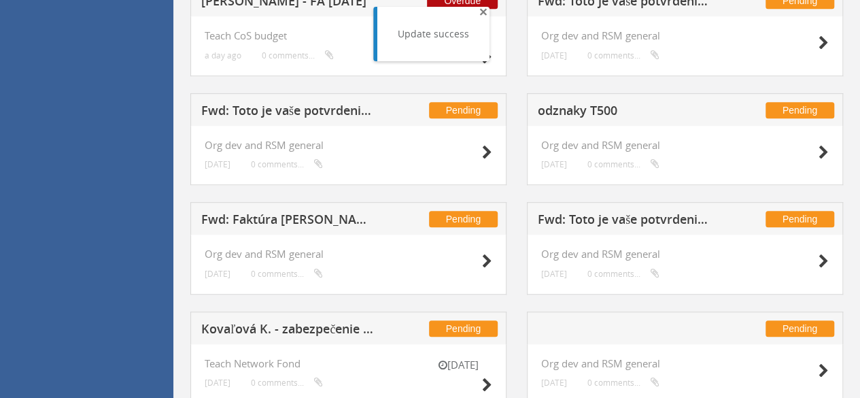
click at [481, 13] on span "×" at bounding box center [483, 11] width 8 height 19
click at [566, 109] on h5 "odznaky T500" at bounding box center [626, 112] width 177 height 17
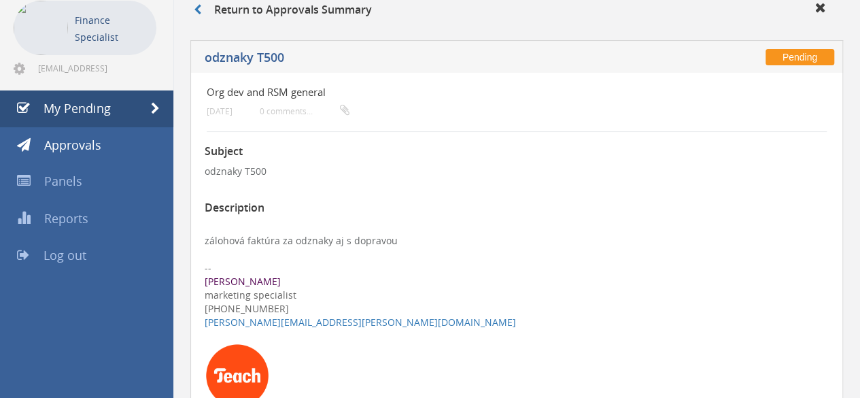
scroll to position [272, 0]
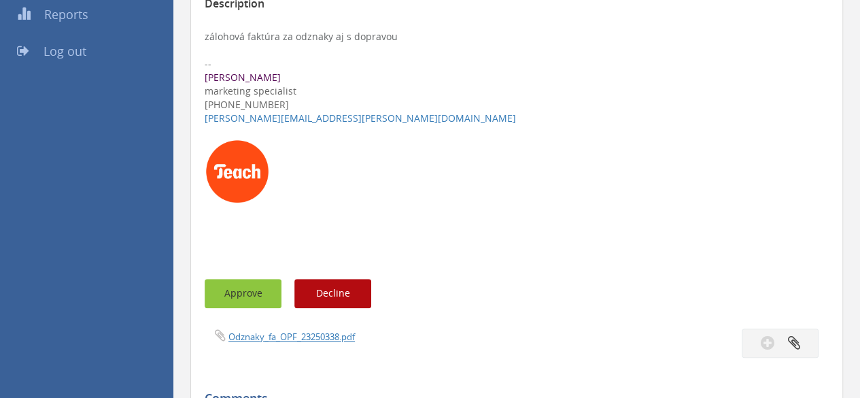
click at [245, 292] on button "Approve" at bounding box center [243, 293] width 77 height 29
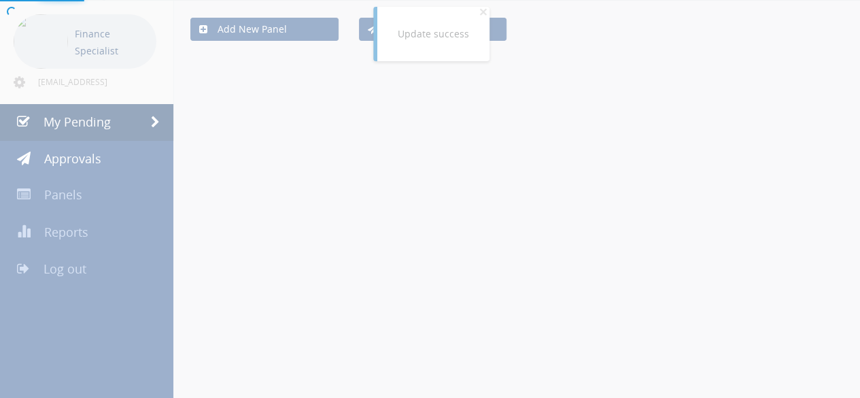
scroll to position [272, 0]
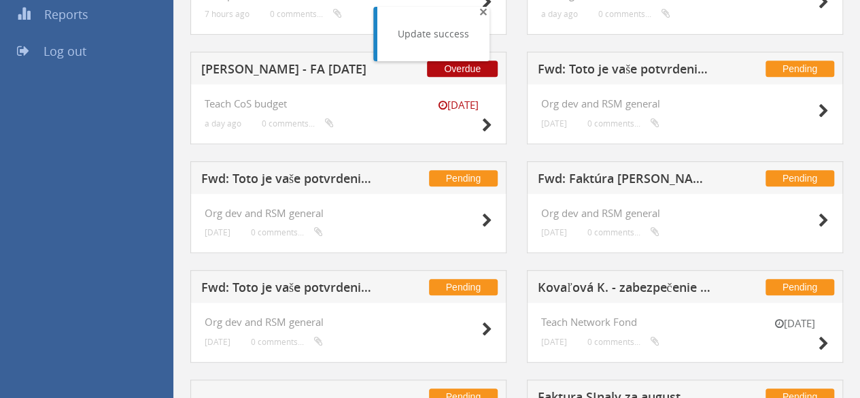
click at [479, 12] on span "×" at bounding box center [483, 11] width 8 height 19
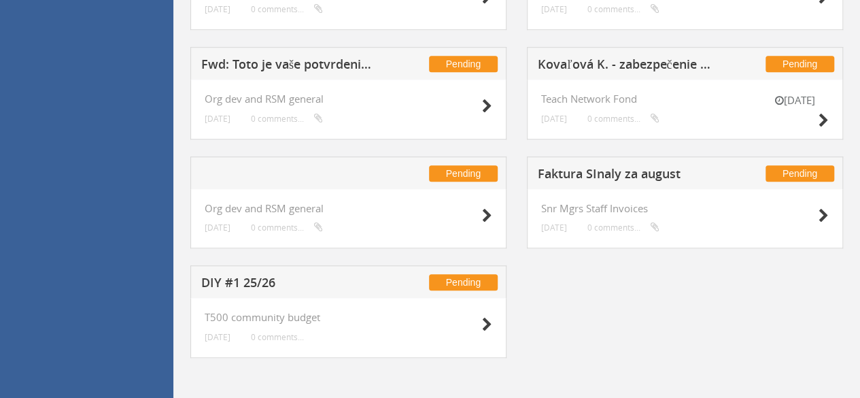
scroll to position [496, 0]
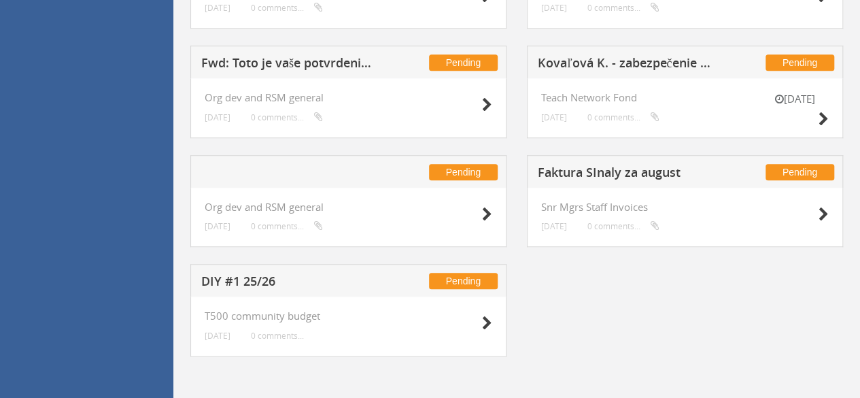
click at [611, 171] on h5 "Faktura SInaly za august" at bounding box center [626, 174] width 177 height 17
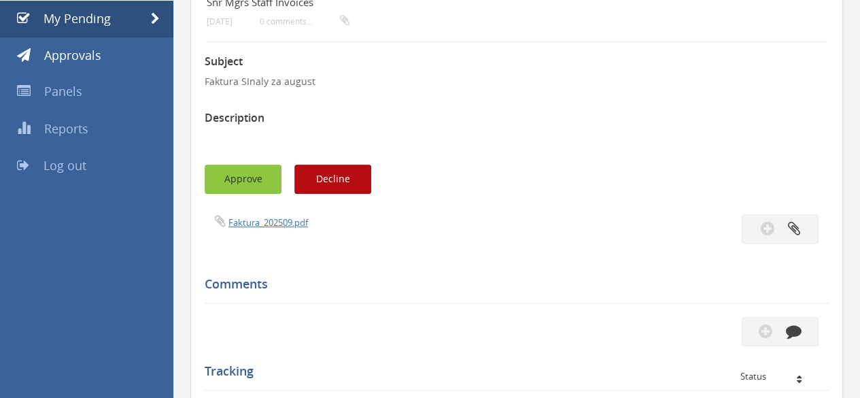
scroll to position [153, 0]
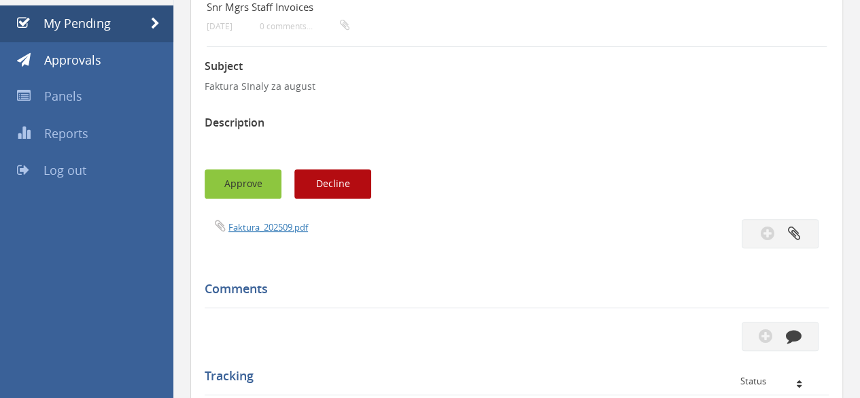
click at [261, 186] on button "Approve" at bounding box center [243, 183] width 77 height 29
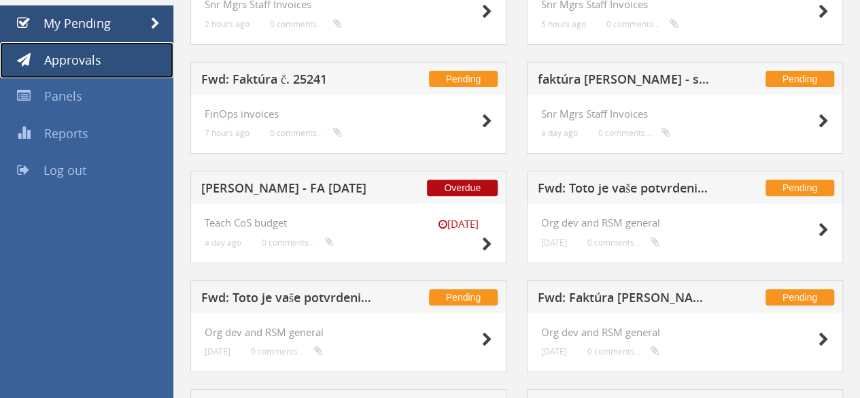
click at [80, 63] on span "Approvals" at bounding box center [72, 60] width 57 height 16
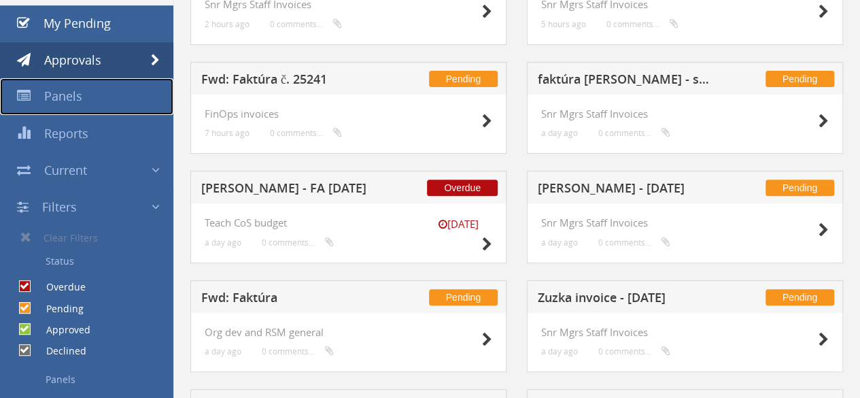
click at [69, 97] on span "Panels" at bounding box center [63, 96] width 38 height 16
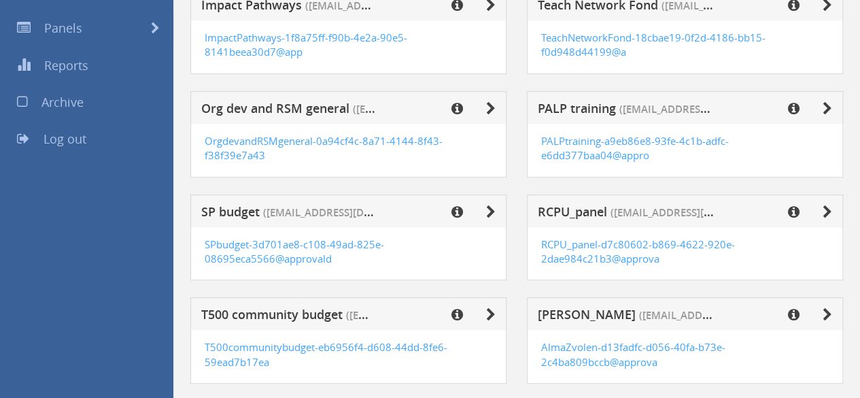
scroll to position [289, 0]
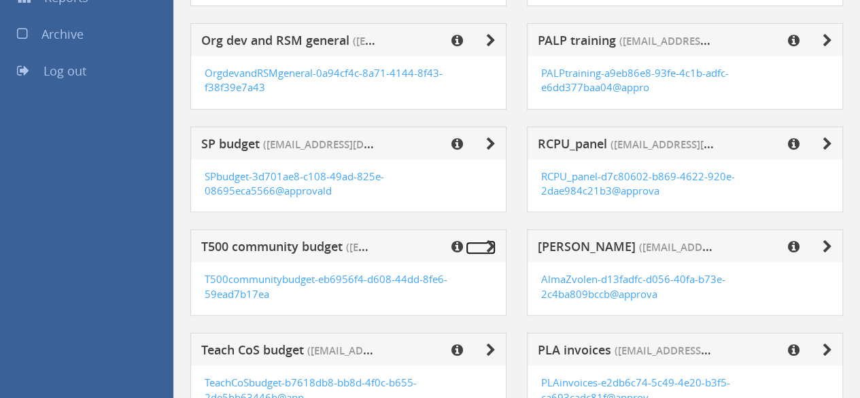
click at [487, 245] on icon at bounding box center [491, 247] width 10 height 14
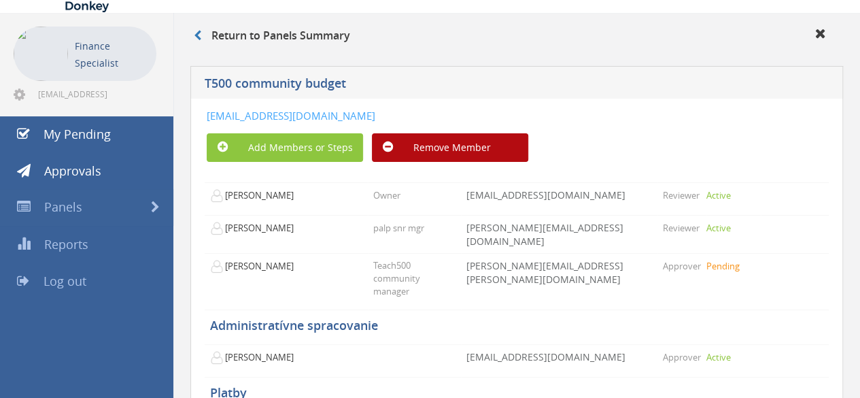
scroll to position [12, 0]
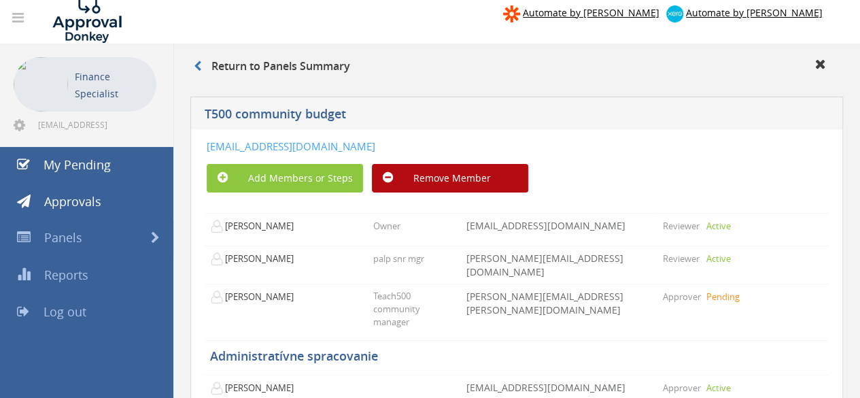
drag, startPoint x: 638, startPoint y: 148, endPoint x: 201, endPoint y: 149, distance: 437.3
click at [201, 149] on div "[EMAIL_ADDRESS][DOMAIN_NAME] Add Members or Steps Remove Member [PERSON_NAME] O…" at bounding box center [516, 319] width 653 height 381
copy link "[EMAIL_ADDRESS][DOMAIN_NAME]"
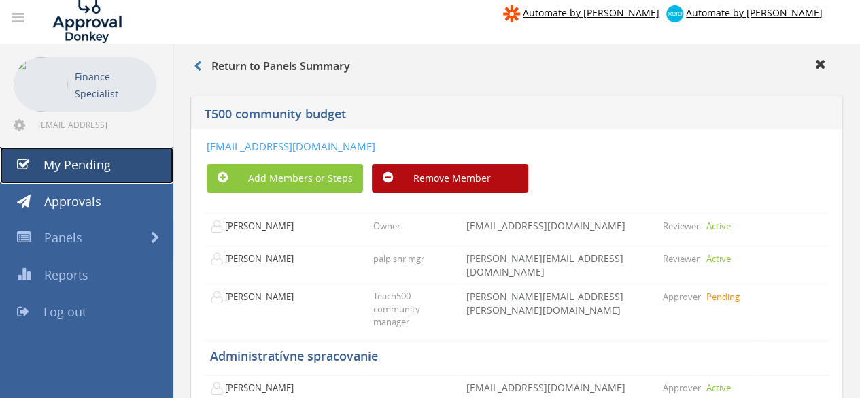
click at [69, 166] on span "My Pending" at bounding box center [77, 164] width 67 height 16
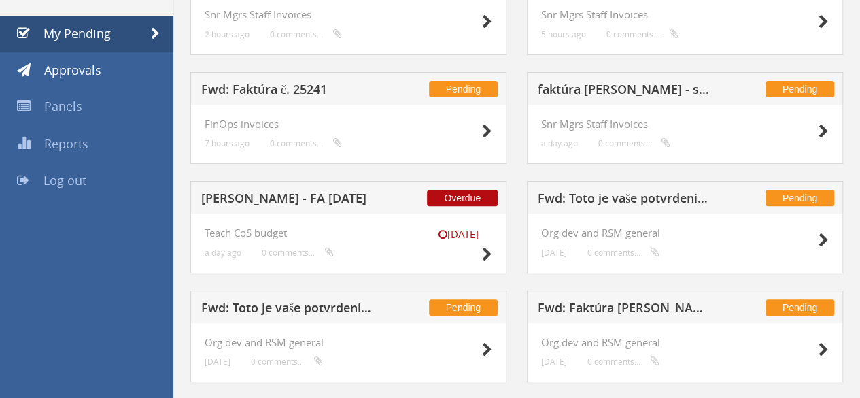
scroll to position [148, 0]
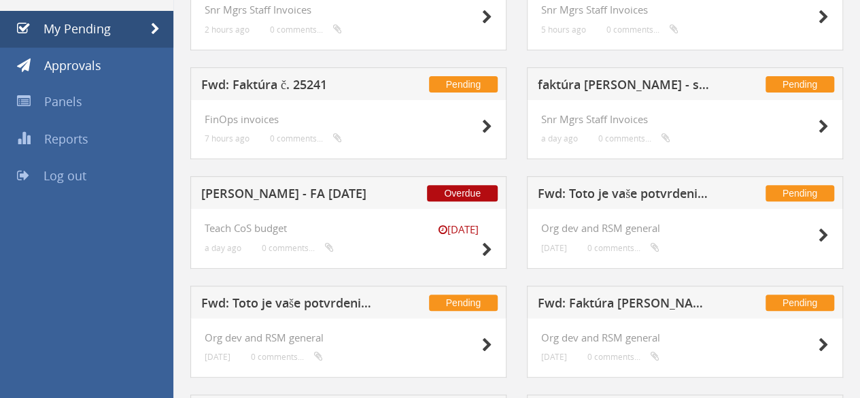
click at [292, 187] on h5 "[PERSON_NAME] - FA [DATE]" at bounding box center [289, 195] width 177 height 17
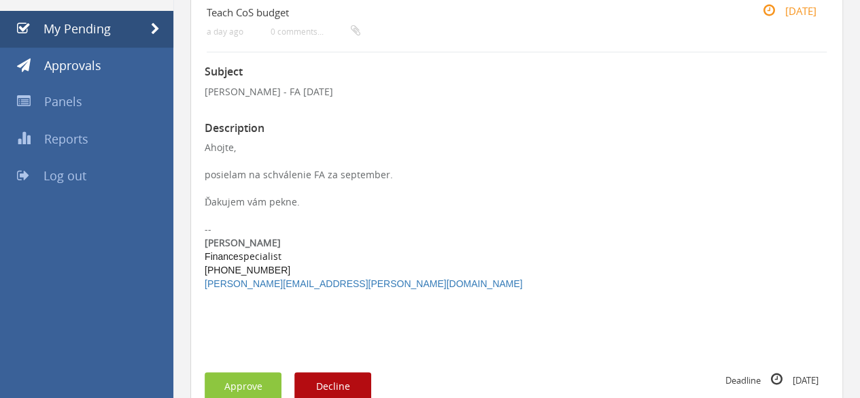
scroll to position [352, 0]
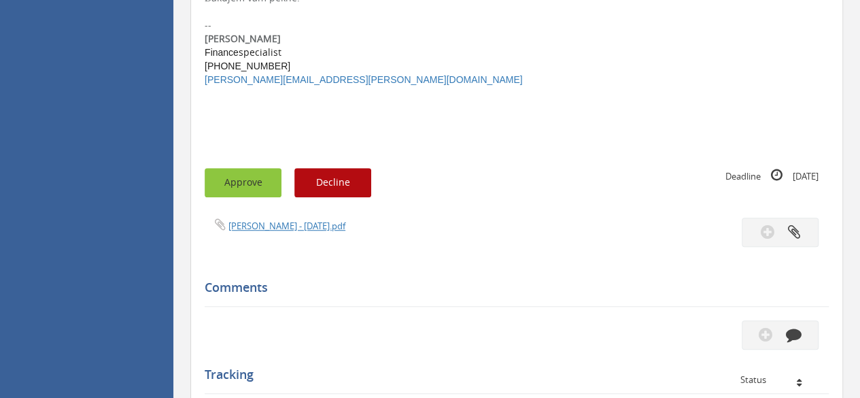
click at [245, 187] on button "Approve" at bounding box center [243, 182] width 77 height 29
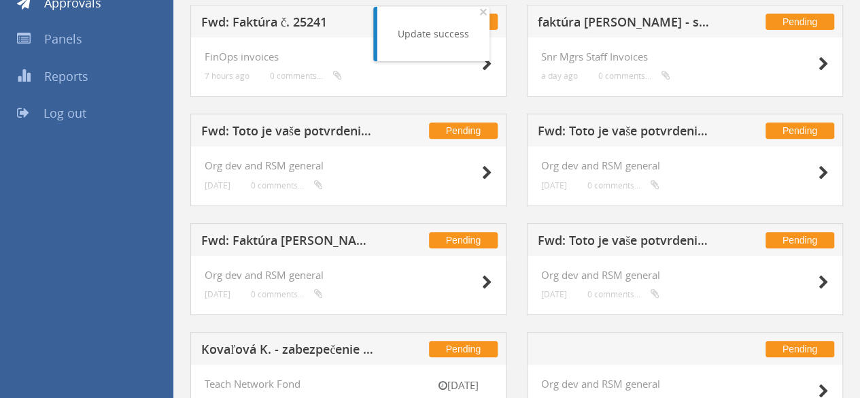
scroll to position [148, 0]
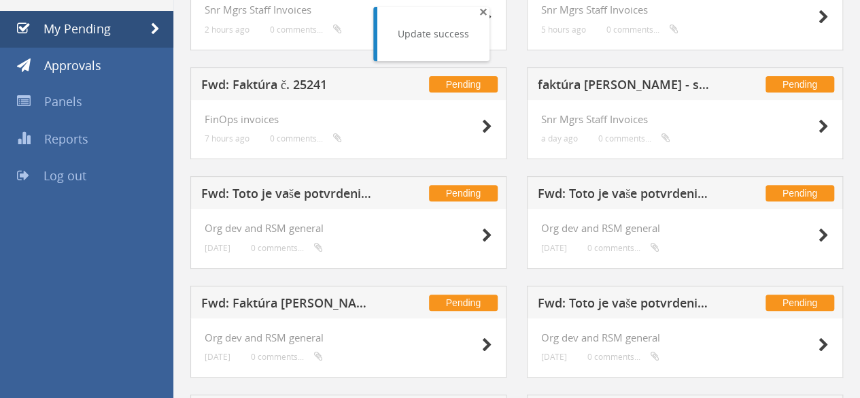
click at [480, 12] on span "×" at bounding box center [483, 11] width 8 height 19
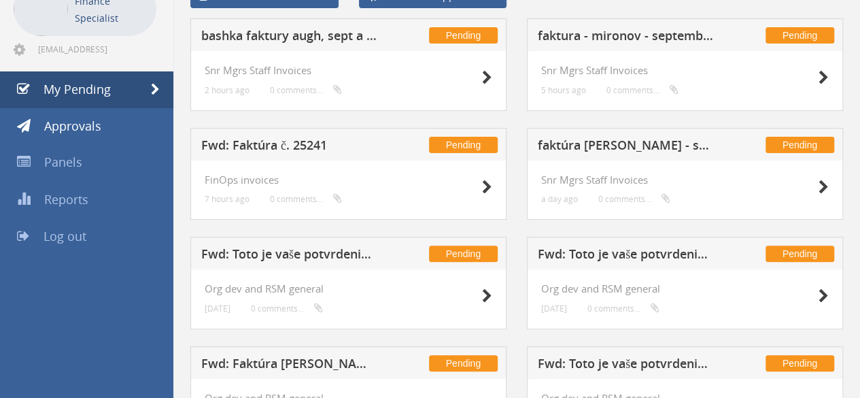
scroll to position [12, 0]
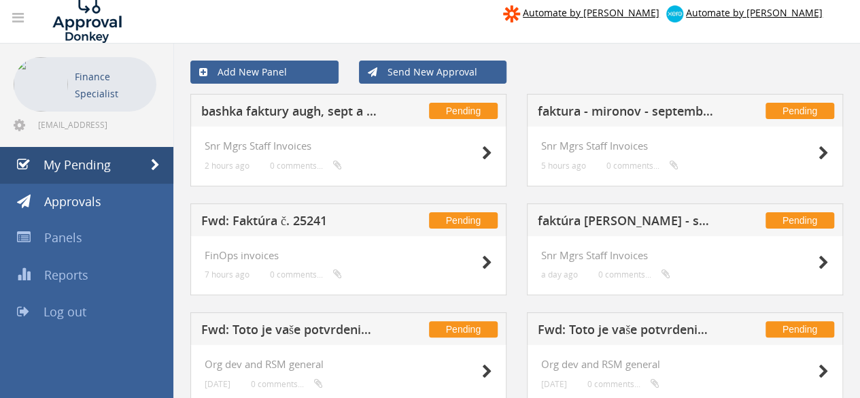
click at [261, 225] on h5 "Fwd: Faktúra č. 25241" at bounding box center [289, 222] width 177 height 17
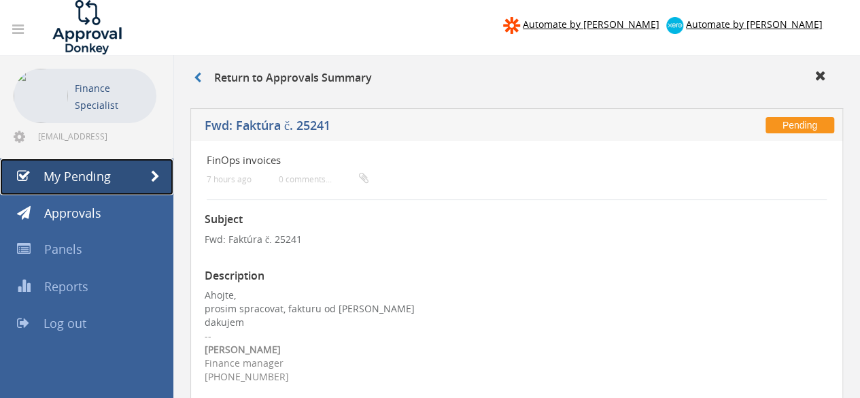
click at [98, 173] on span "My Pending" at bounding box center [77, 176] width 67 height 16
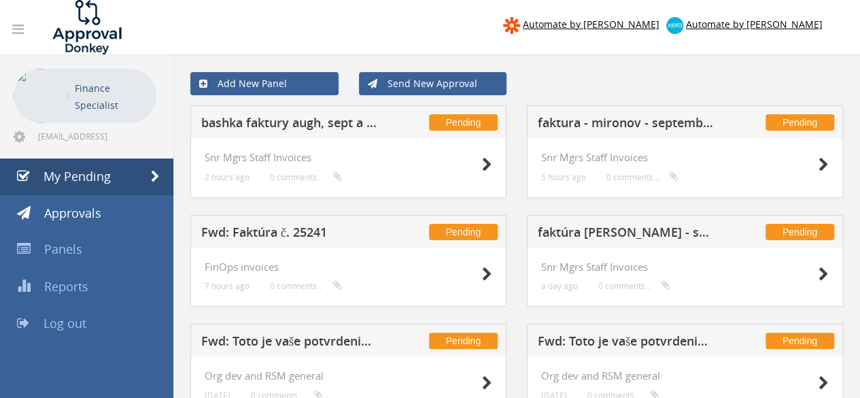
click at [303, 128] on h5 "bashka faktury augh, sept a rocny bonus" at bounding box center [289, 124] width 177 height 17
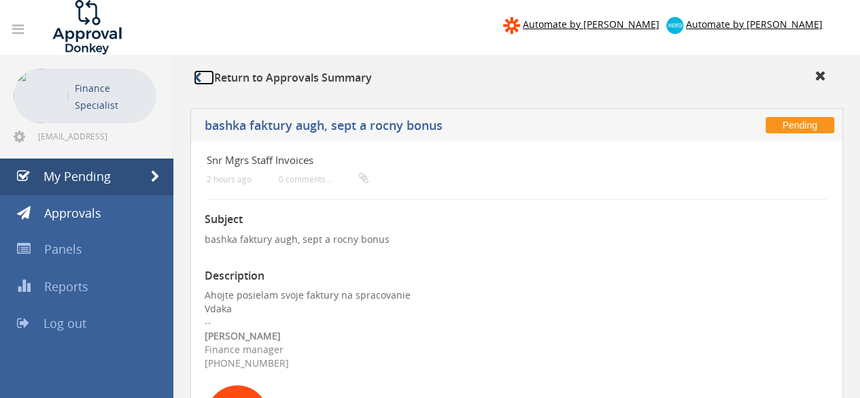
click at [202, 78] on link at bounding box center [204, 77] width 20 height 15
click at [92, 172] on span "My Pending" at bounding box center [77, 176] width 67 height 16
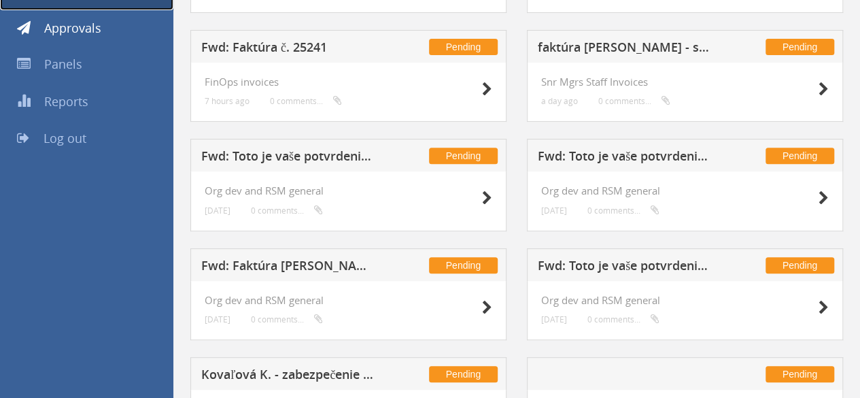
scroll to position [204, 0]
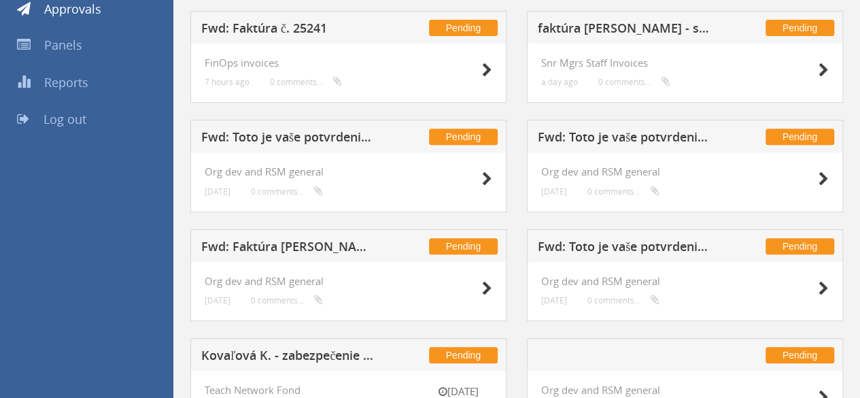
click at [580, 245] on h5 "Fwd: Toto je vaše potvrdenie o zaplatení" at bounding box center [626, 248] width 177 height 17
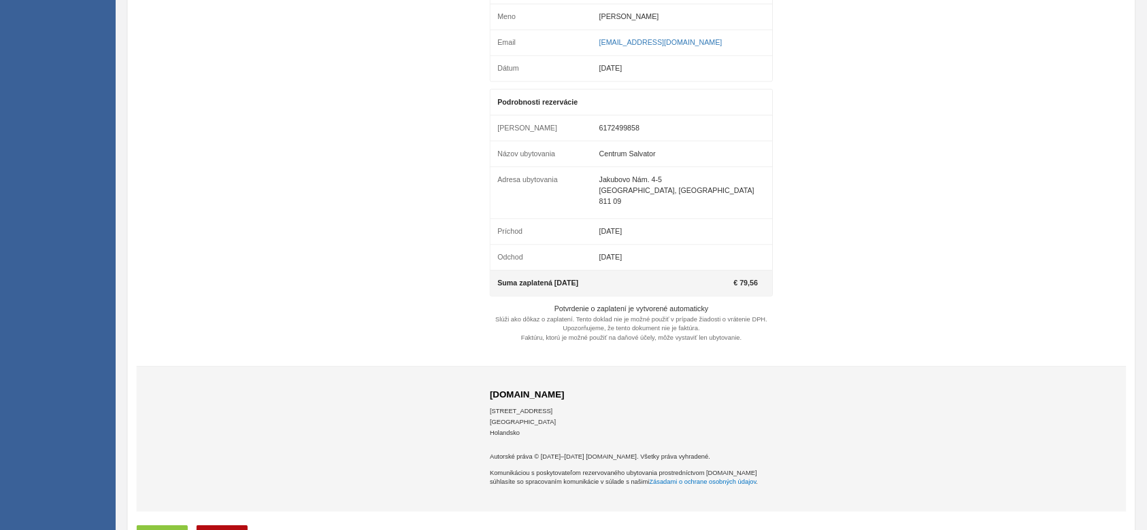
scroll to position [1088, 0]
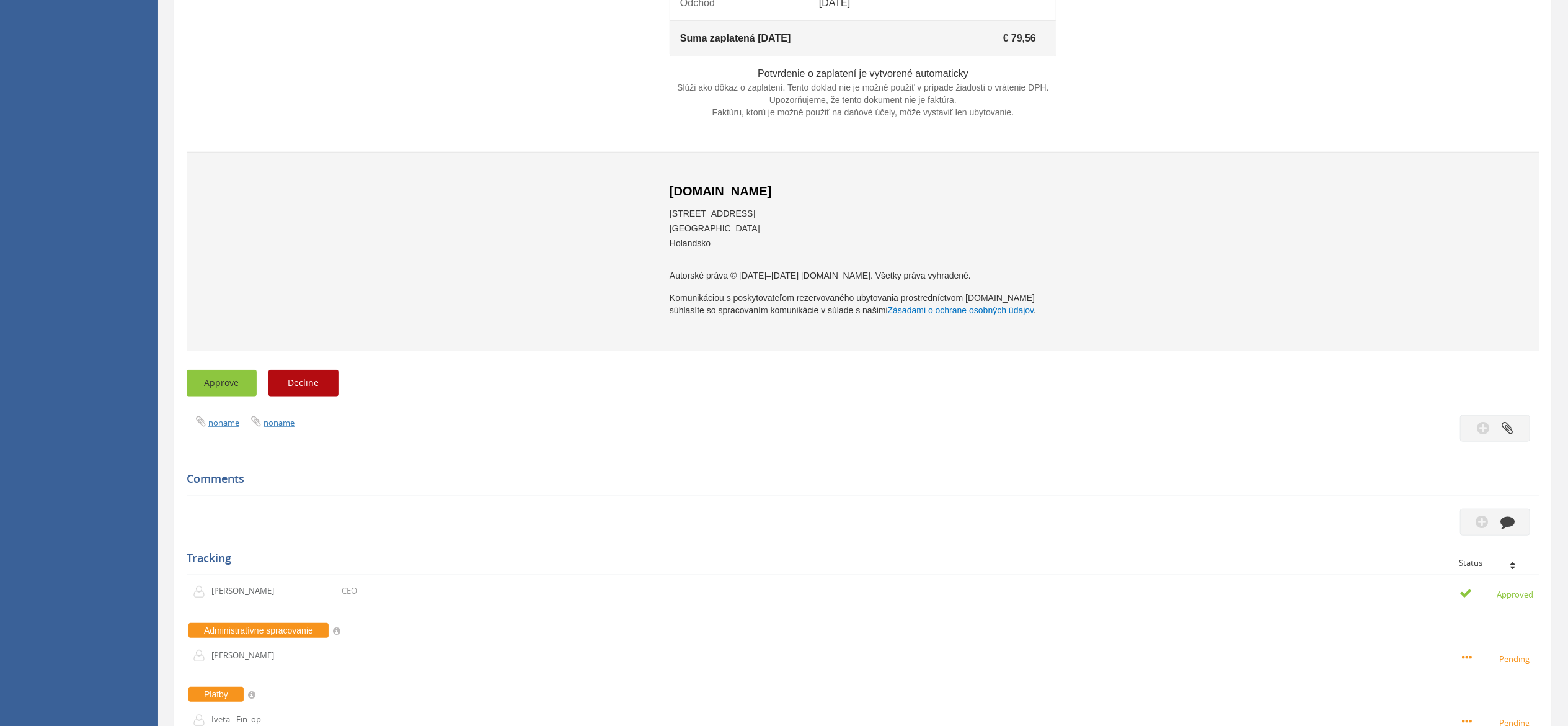
drag, startPoint x: 236, startPoint y: 409, endPoint x: 504, endPoint y: 362, distance: 272.1
click at [236, 362] on button "Approve" at bounding box center [222, 382] width 70 height 26
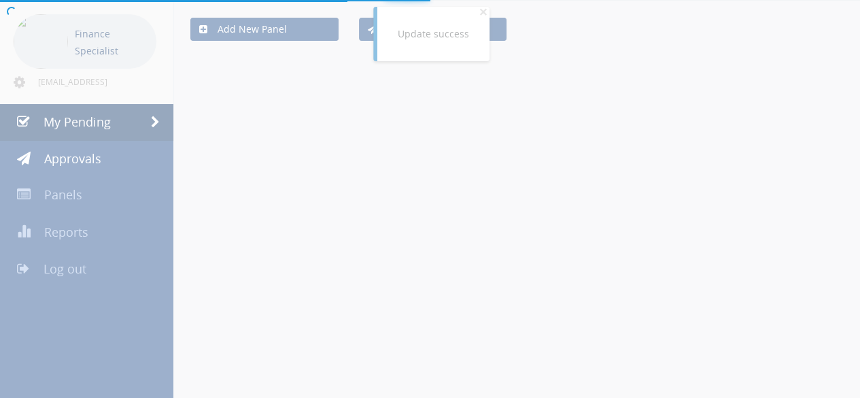
scroll to position [278, 0]
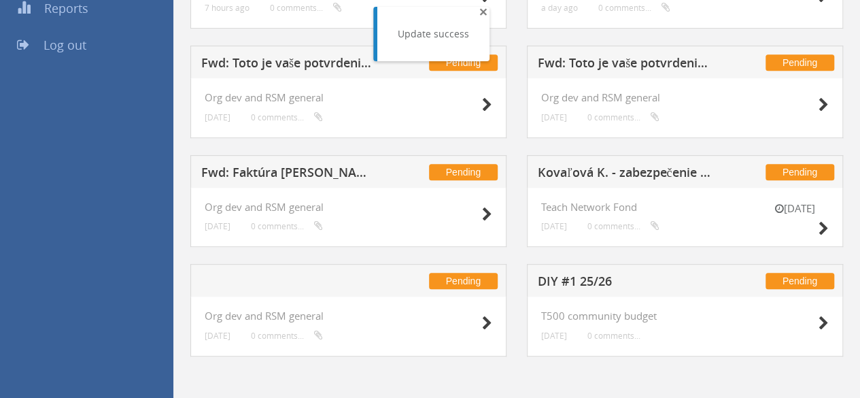
click at [479, 10] on span "×" at bounding box center [483, 11] width 8 height 19
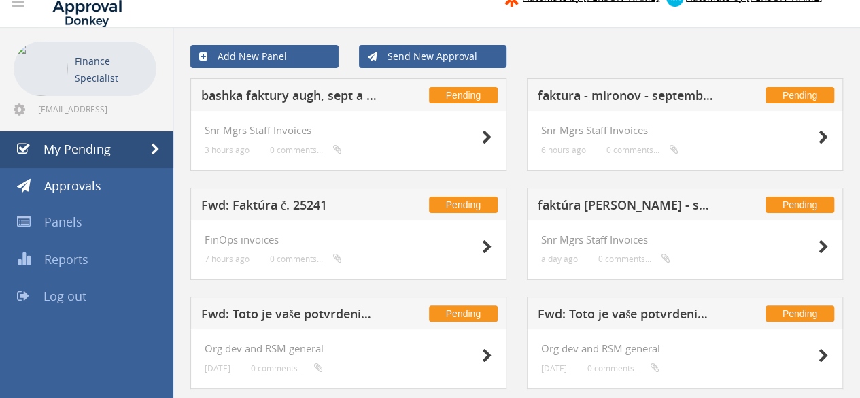
scroll to position [6, 0]
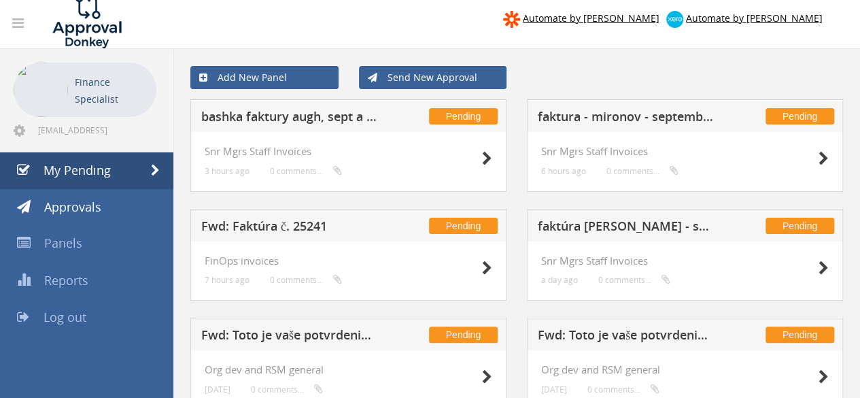
click at [290, 226] on h5 "Fwd: Faktúra č. 25241" at bounding box center [289, 228] width 177 height 17
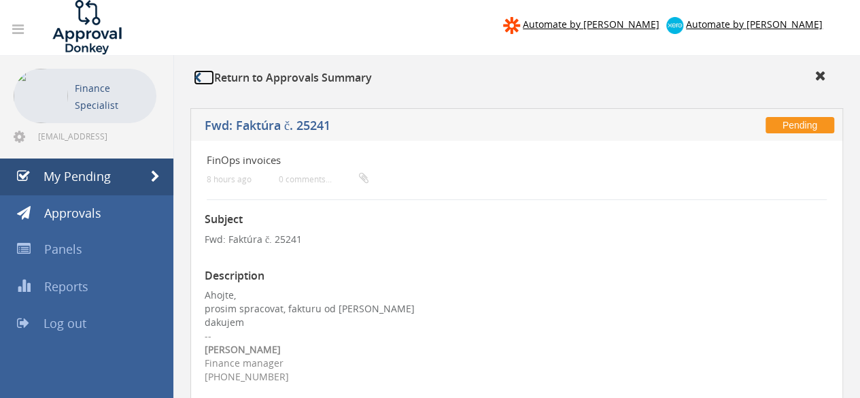
click at [206, 75] on link at bounding box center [204, 77] width 20 height 15
drag, startPoint x: 105, startPoint y: 181, endPoint x: 173, endPoint y: 165, distance: 69.8
click at [105, 181] on span "My Pending" at bounding box center [77, 176] width 67 height 16
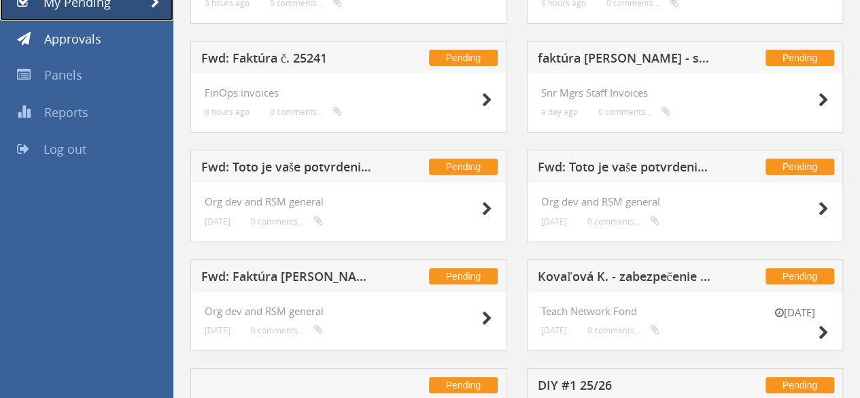
scroll to position [204, 0]
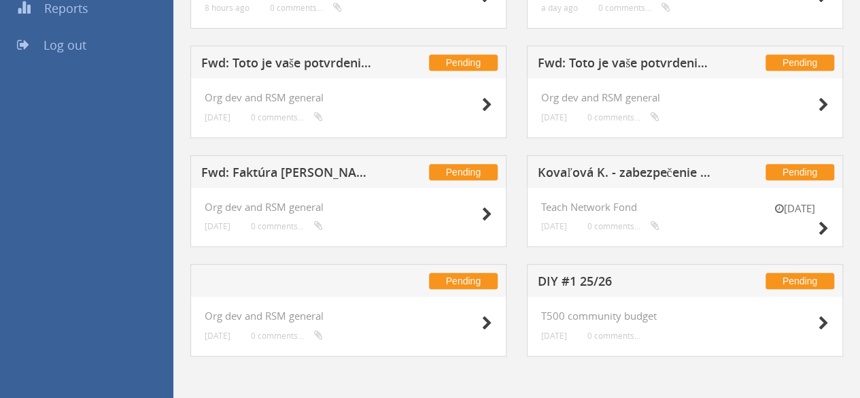
click at [252, 169] on h5 "Fwd: Faktúra [PERSON_NAME]" at bounding box center [289, 174] width 177 height 17
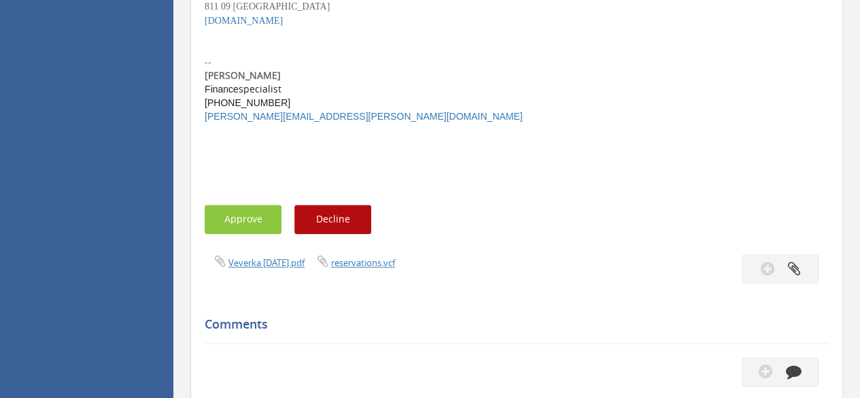
scroll to position [686, 0]
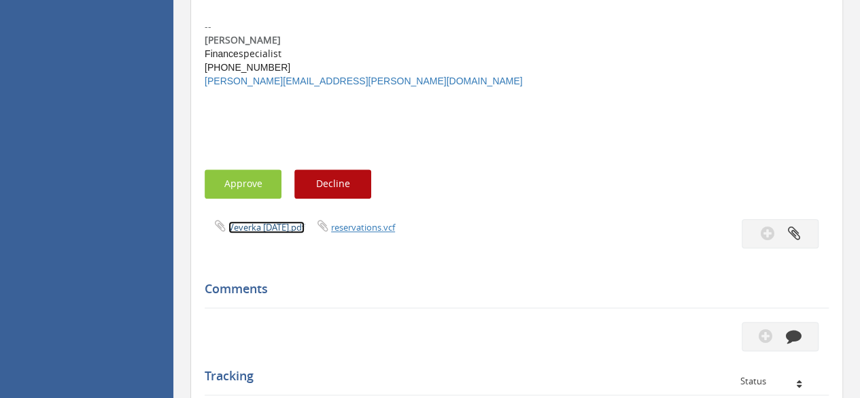
click at [279, 225] on link "Veverka [DATE].pdf" at bounding box center [266, 227] width 76 height 12
click at [241, 174] on button "Approve" at bounding box center [243, 183] width 77 height 29
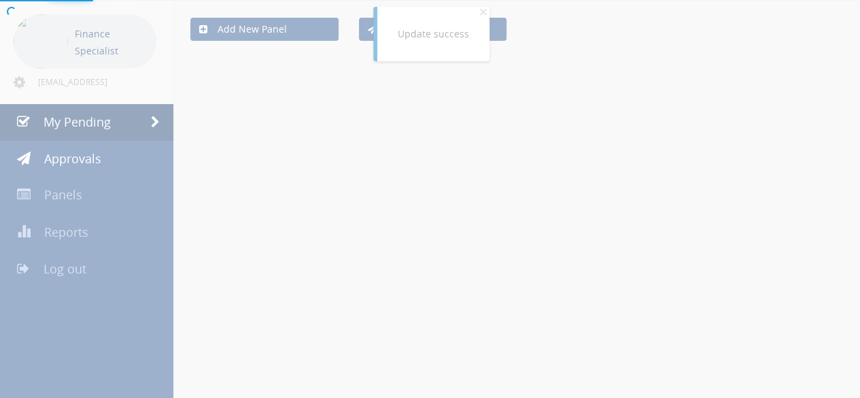
scroll to position [278, 0]
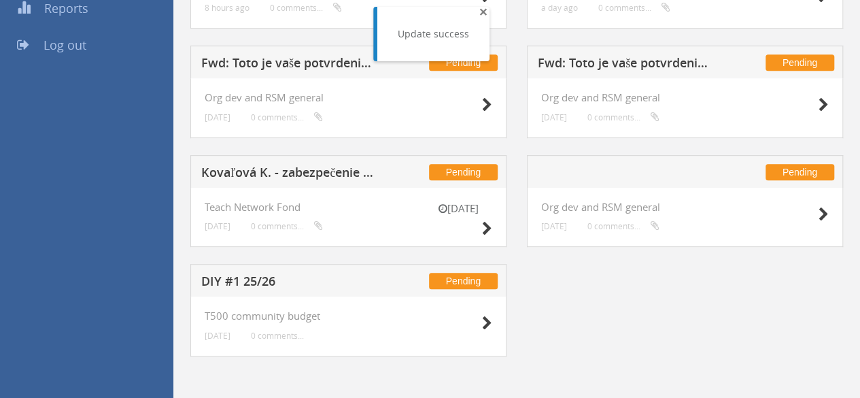
click at [480, 13] on span "×" at bounding box center [483, 11] width 8 height 19
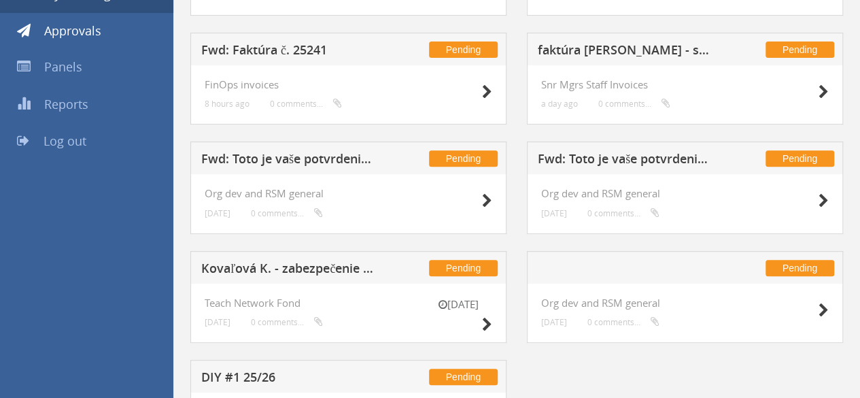
scroll to position [210, 0]
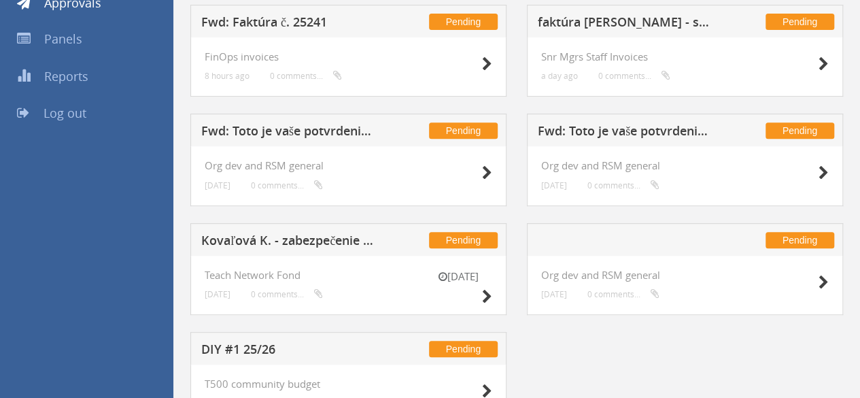
click at [583, 243] on h5 at bounding box center [626, 242] width 177 height 17
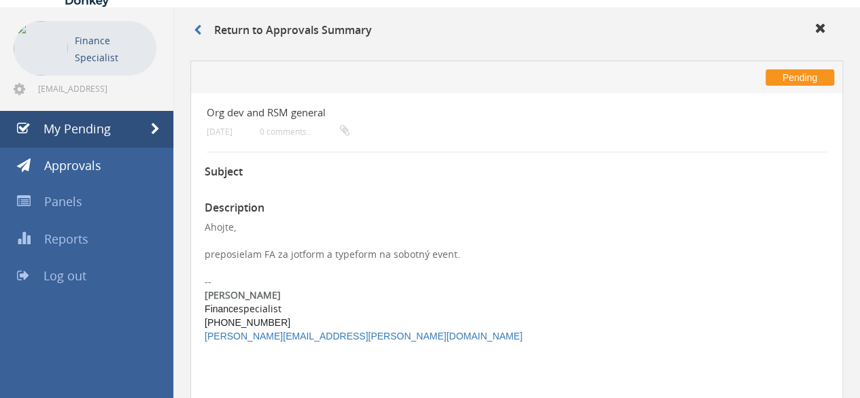
scroll to position [6, 0]
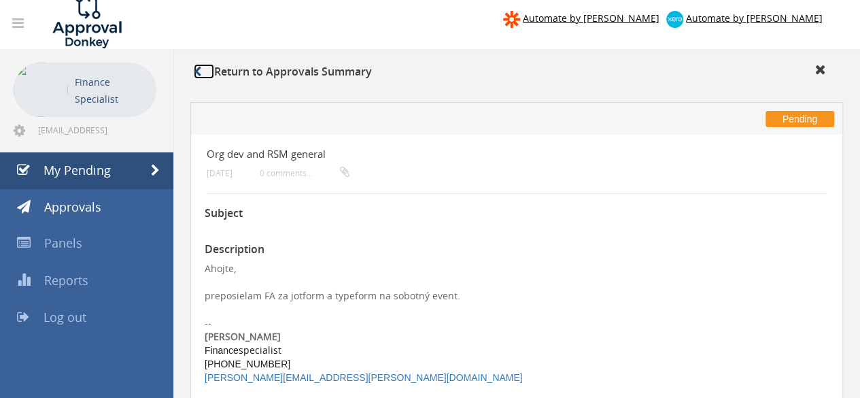
click at [209, 71] on link at bounding box center [204, 71] width 20 height 15
click at [130, 165] on link "My Pending" at bounding box center [86, 170] width 173 height 37
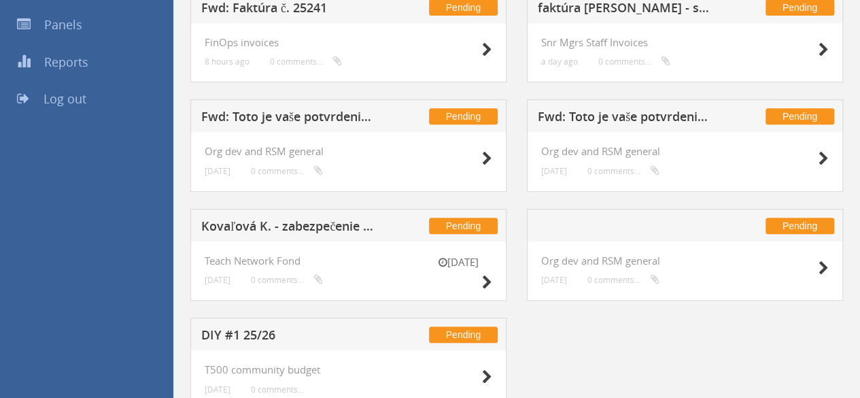
scroll to position [136, 0]
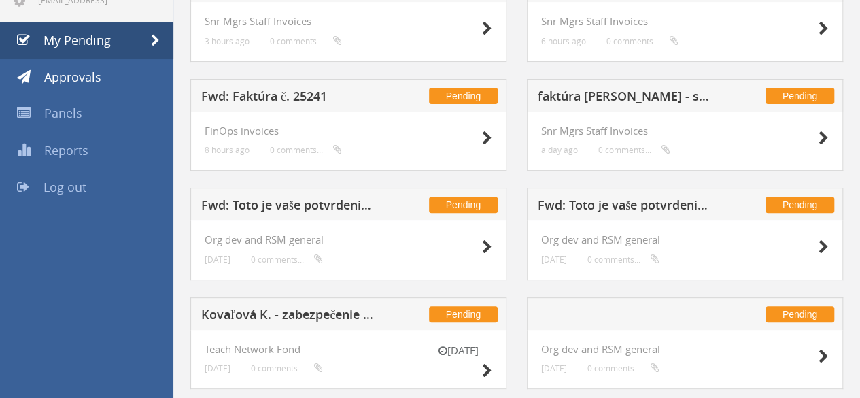
click at [292, 209] on h5 "Fwd: Toto je vaše potvrdenie o zaplatení" at bounding box center [289, 207] width 177 height 17
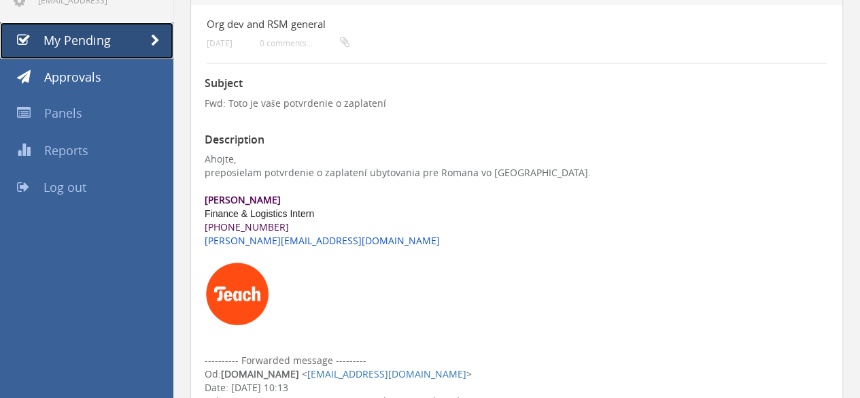
click at [103, 41] on span "My Pending" at bounding box center [77, 40] width 67 height 16
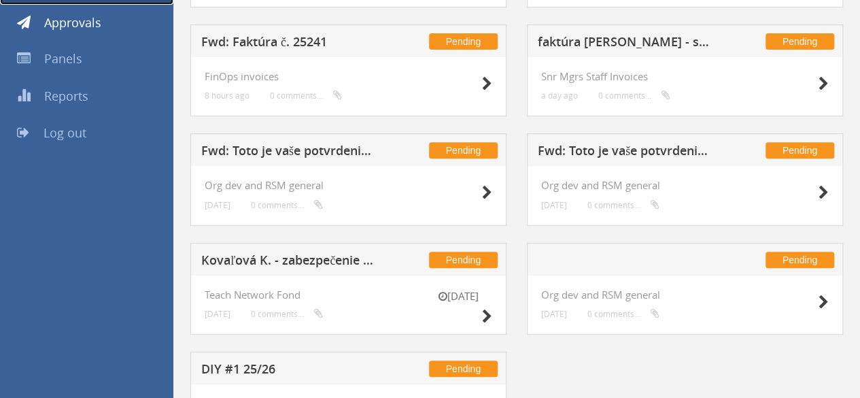
scroll to position [190, 0]
click at [575, 151] on h5 "Fwd: Toto je vaše potvrdenie o zaplatení" at bounding box center [626, 152] width 177 height 17
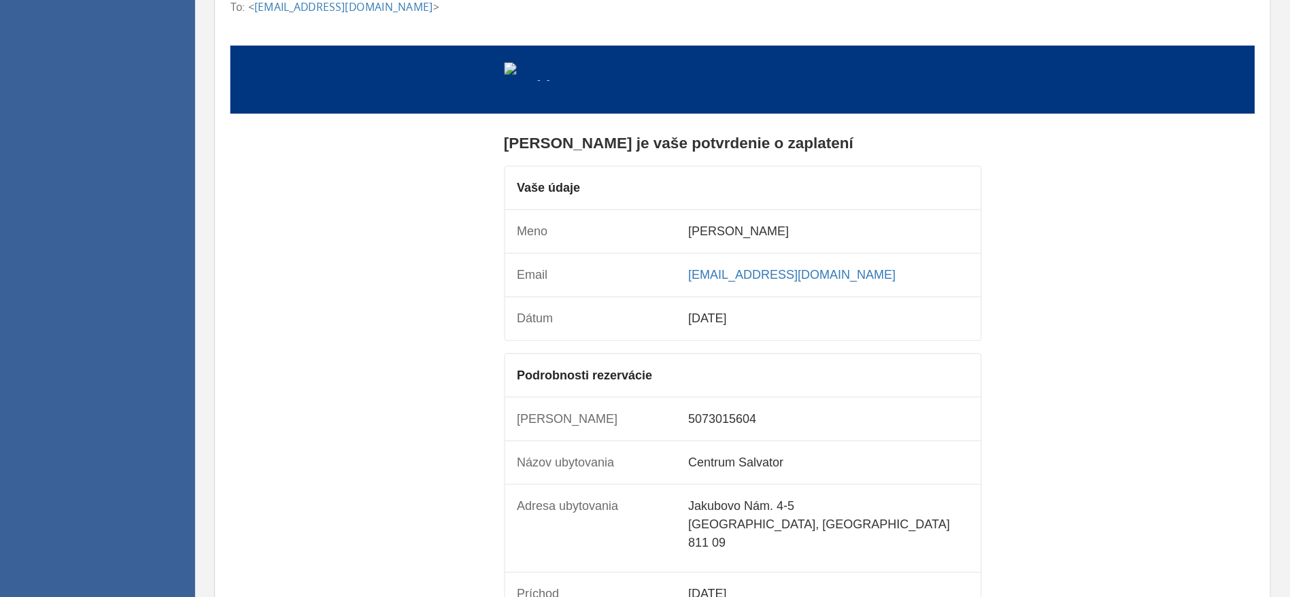
scroll to position [530, 0]
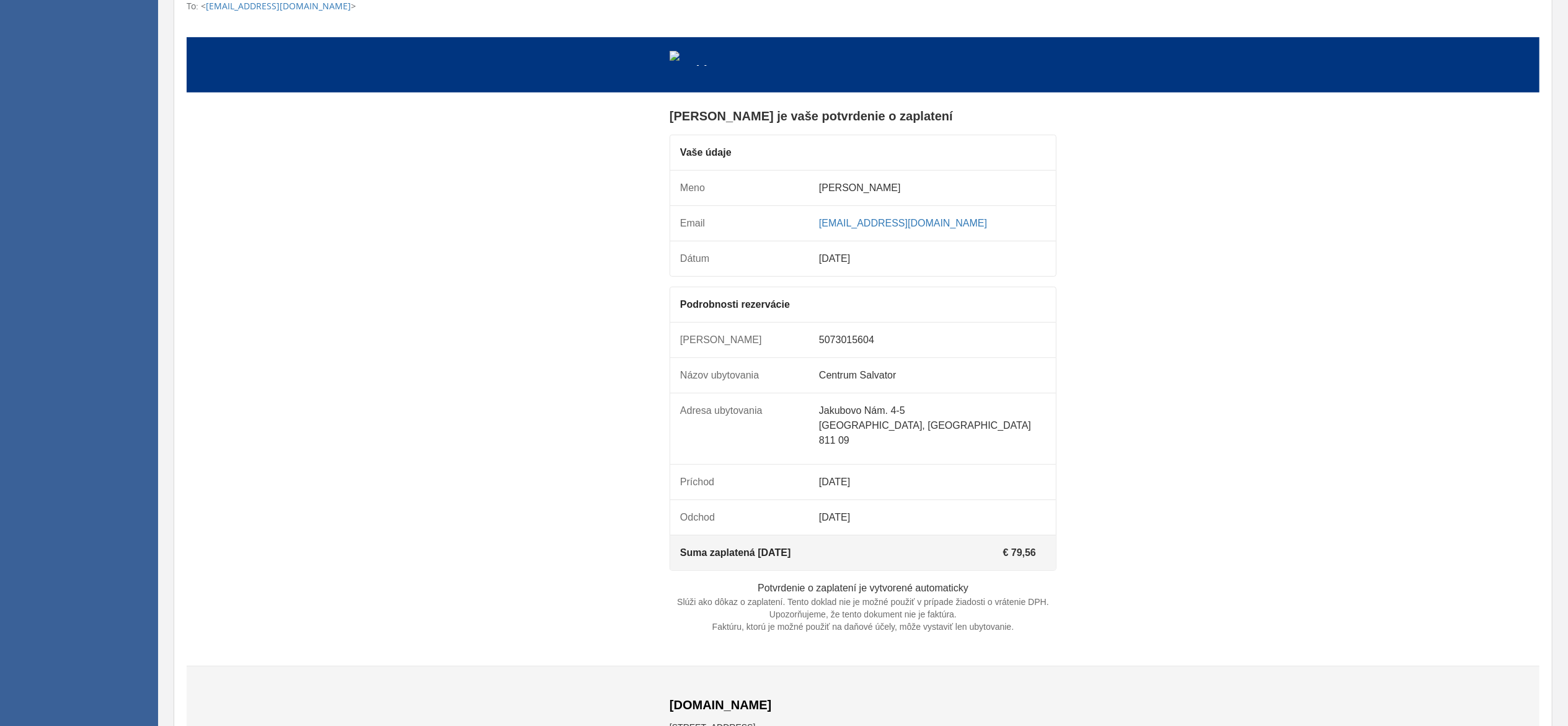
drag, startPoint x: 760, startPoint y: 0, endPoint x: 455, endPoint y: 420, distance: 519.1
click at [451, 362] on td "[PERSON_NAME] je vaše potvrdenie o zaplatení Vaše údaje Meno [PERSON_NAME]" at bounding box center [863, 379] width 1353 height 544
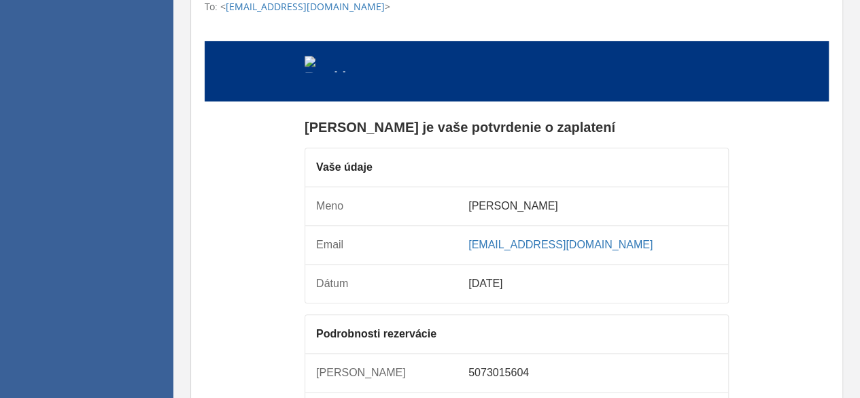
drag, startPoint x: 1696, startPoint y: 4, endPoint x: 263, endPoint y: 182, distance: 1444.5
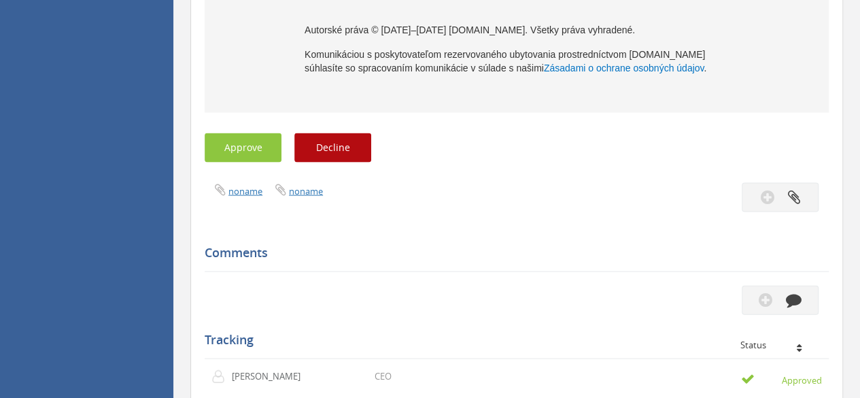
scroll to position [1483, 0]
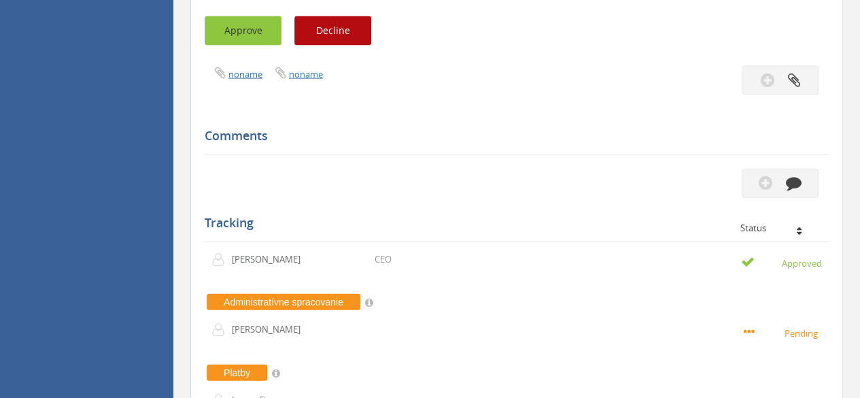
click at [252, 46] on button "Approve" at bounding box center [243, 30] width 77 height 29
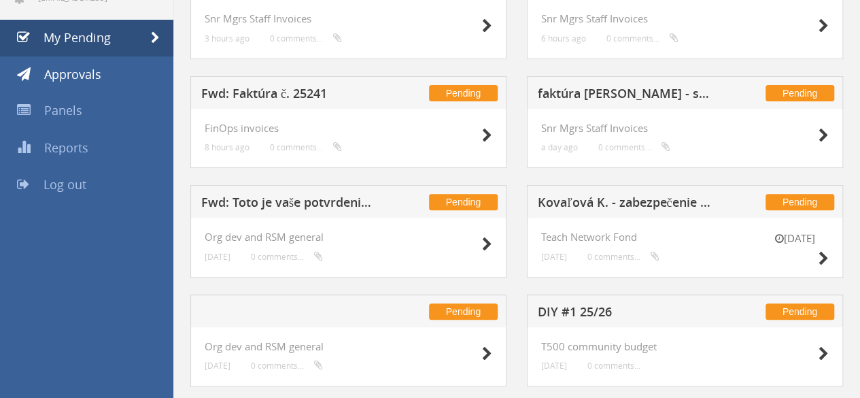
scroll to position [169, 0]
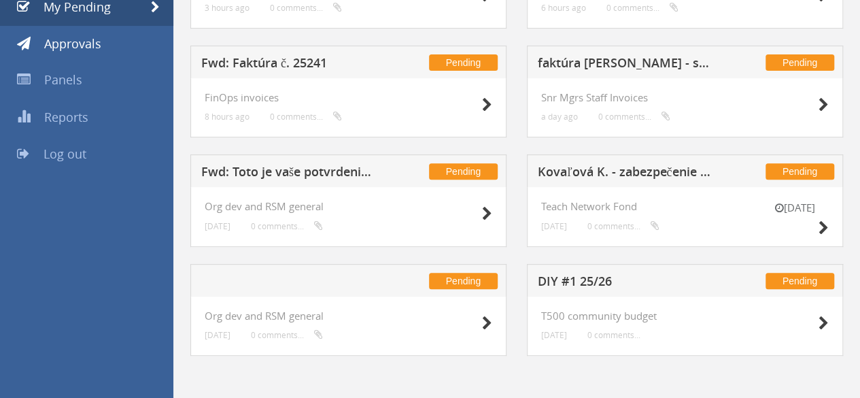
click at [293, 281] on h5 at bounding box center [289, 283] width 177 height 17
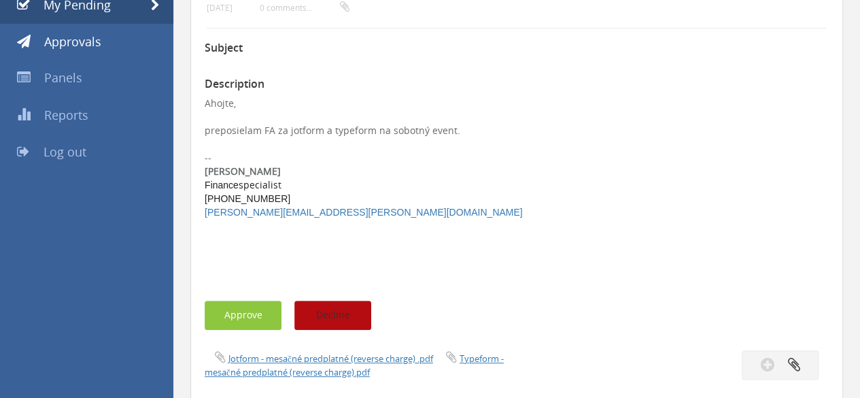
scroll to position [237, 0]
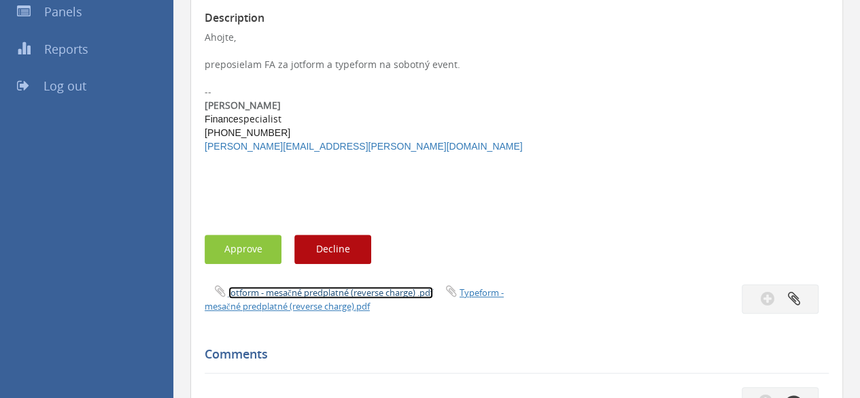
click at [293, 291] on link "Jotform - mesačné predplatné (reverse charge) .pdf" at bounding box center [330, 292] width 205 height 12
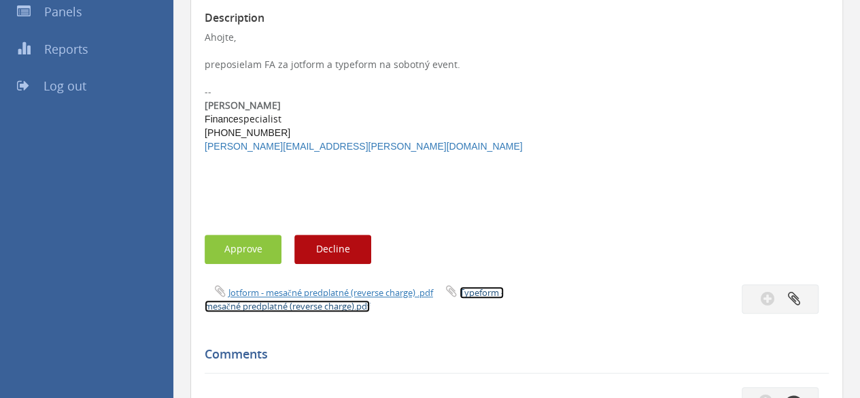
click at [324, 310] on link "Typeform - mesačné predplatné (reverse charge).pdf" at bounding box center [354, 299] width 299 height 26
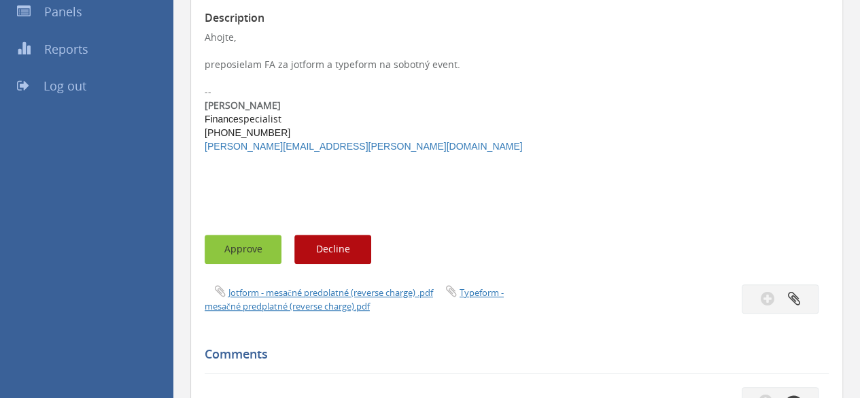
click at [258, 256] on button "Approve" at bounding box center [243, 249] width 77 height 29
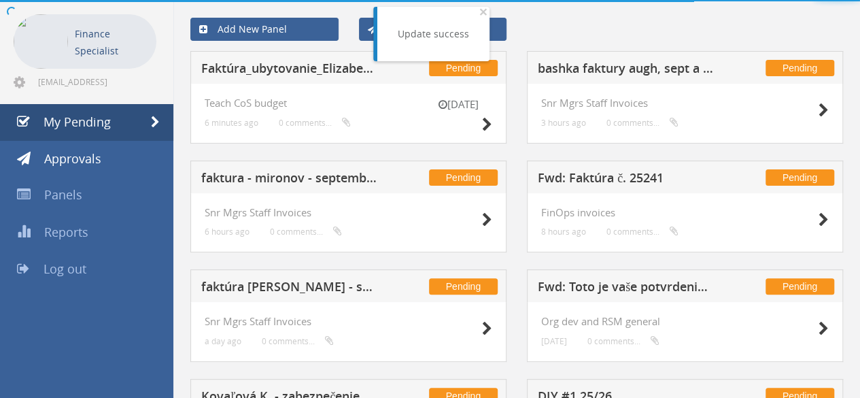
scroll to position [169, 0]
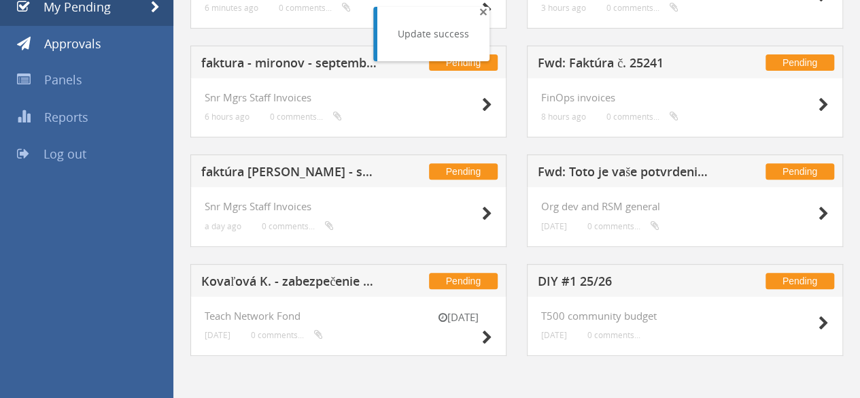
drag, startPoint x: 484, startPoint y: 11, endPoint x: 483, endPoint y: 18, distance: 7.5
click at [483, 12] on span "×" at bounding box center [483, 11] width 8 height 19
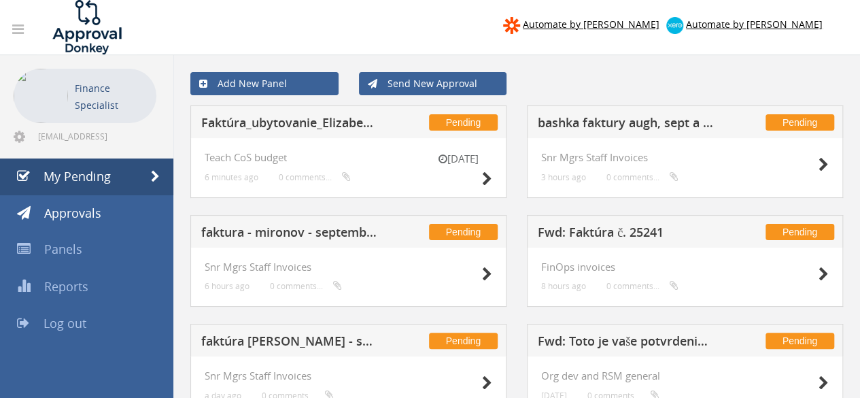
scroll to position [0, 0]
click at [276, 126] on h5 "Faktúra_ubytovanie_ElizabethOldTown_Office days 09/2025" at bounding box center [289, 124] width 177 height 17
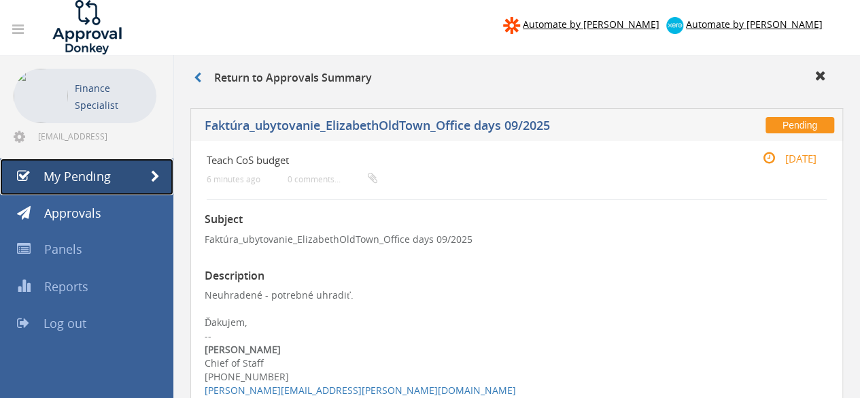
click at [95, 176] on span "My Pending" at bounding box center [77, 176] width 67 height 16
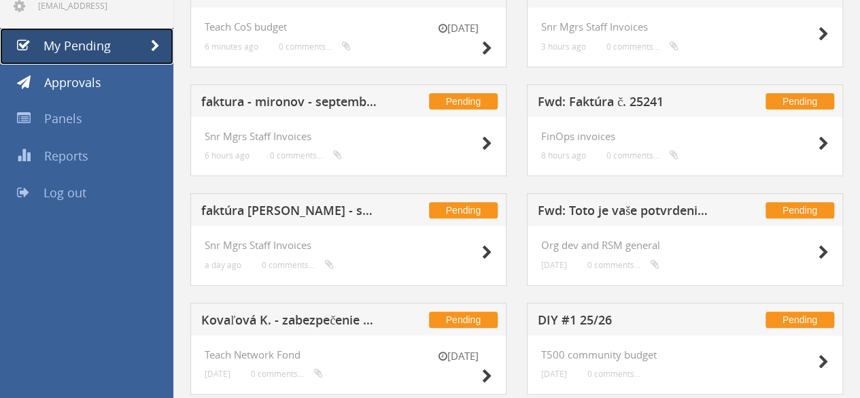
scroll to position [101, 0]
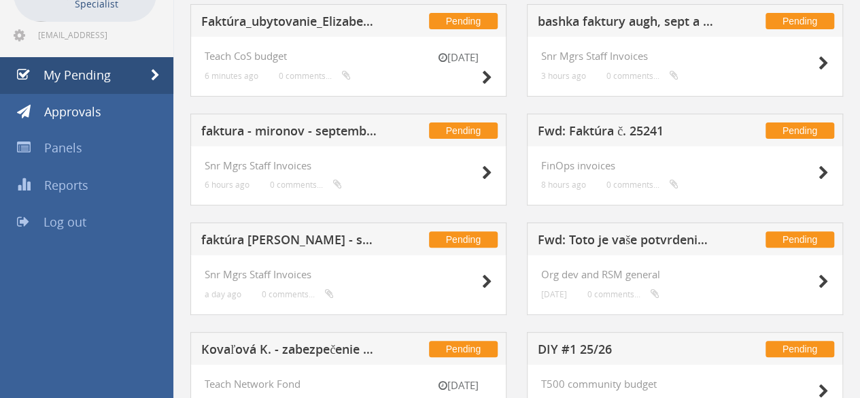
click at [291, 233] on h5 "faktúra [PERSON_NAME] - september" at bounding box center [289, 241] width 177 height 17
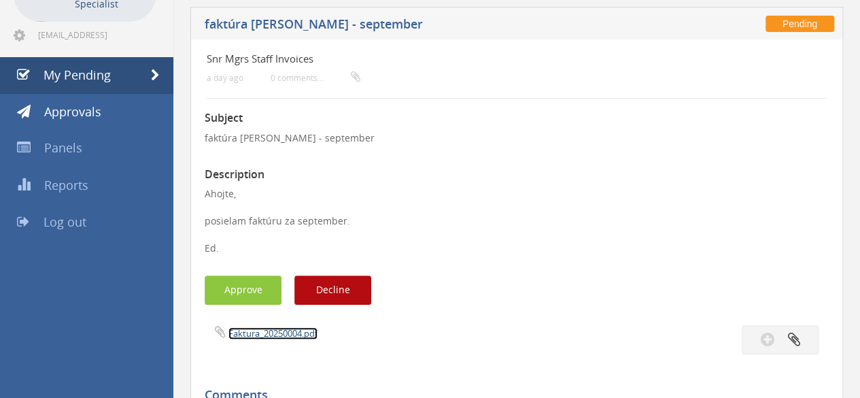
click at [258, 330] on link "Faktura_20250004.pdf" at bounding box center [272, 333] width 89 height 12
click at [241, 290] on button "Approve" at bounding box center [243, 289] width 77 height 29
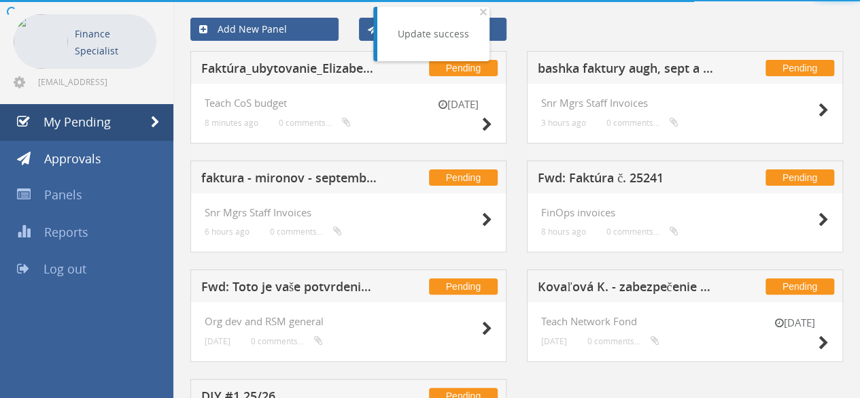
scroll to position [101, 0]
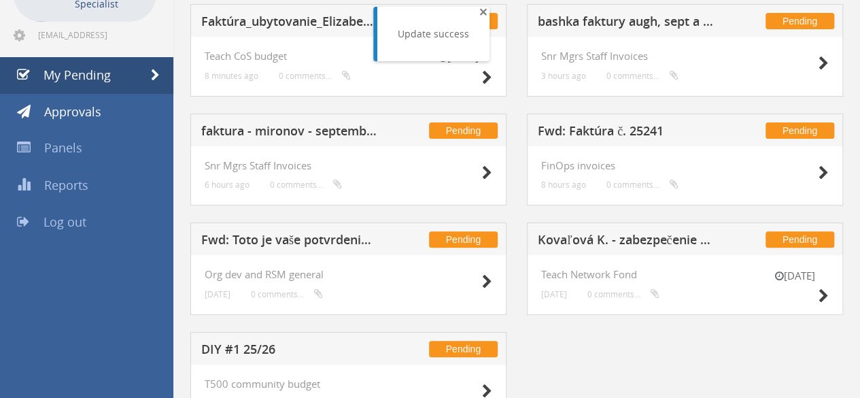
click at [484, 14] on span "×" at bounding box center [483, 11] width 8 height 19
click at [333, 128] on h5 "faktura - mironov - september" at bounding box center [289, 132] width 177 height 17
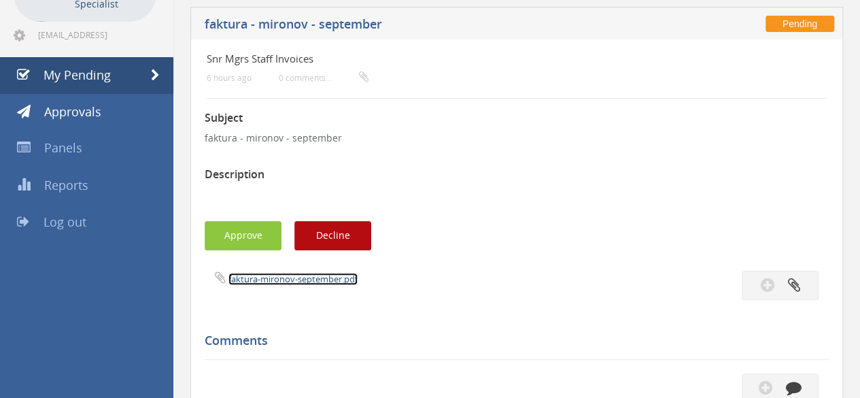
click at [277, 284] on link "faktura-mironov-september.pdf" at bounding box center [292, 279] width 129 height 12
click at [235, 238] on button "Approve" at bounding box center [243, 235] width 77 height 29
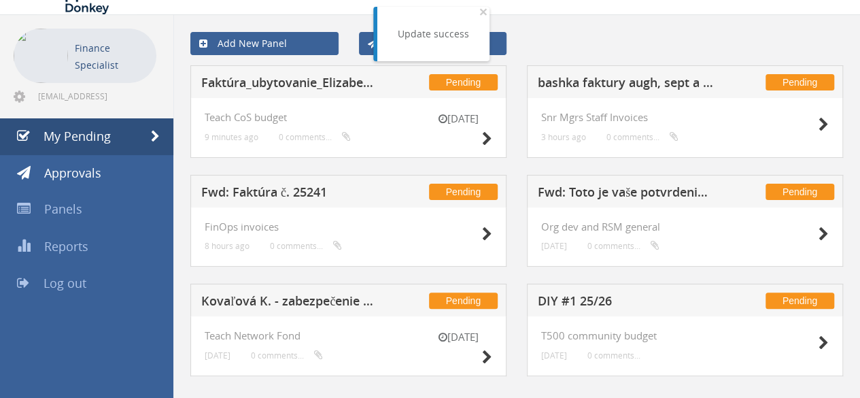
scroll to position [61, 0]
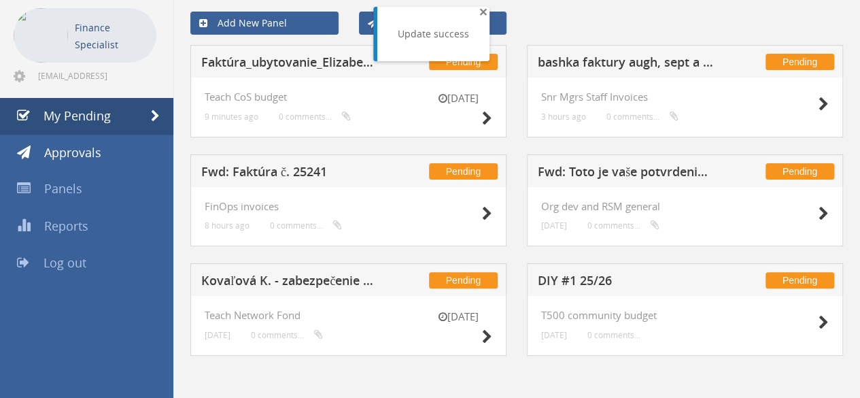
click at [480, 8] on span "×" at bounding box center [483, 11] width 8 height 19
